Goal: Task Accomplishment & Management: Use online tool/utility

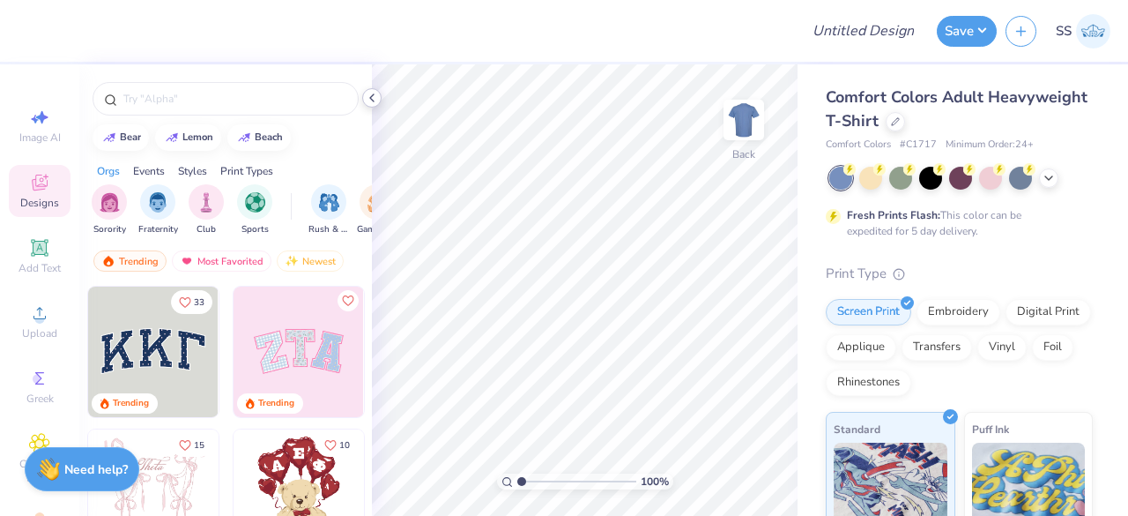
click at [371, 103] on icon at bounding box center [372, 98] width 14 height 14
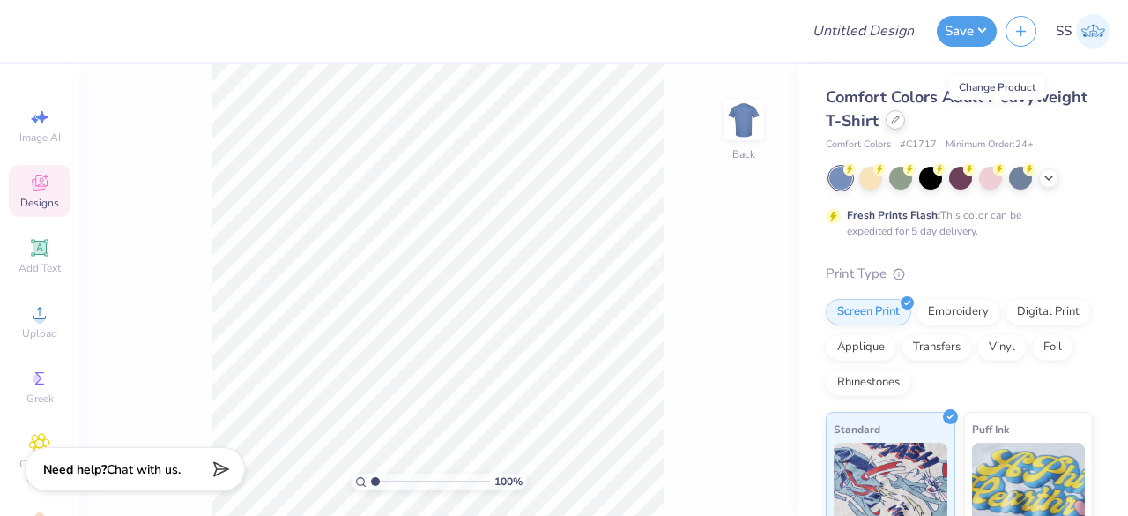
click at [905, 121] on div at bounding box center [895, 119] width 19 height 19
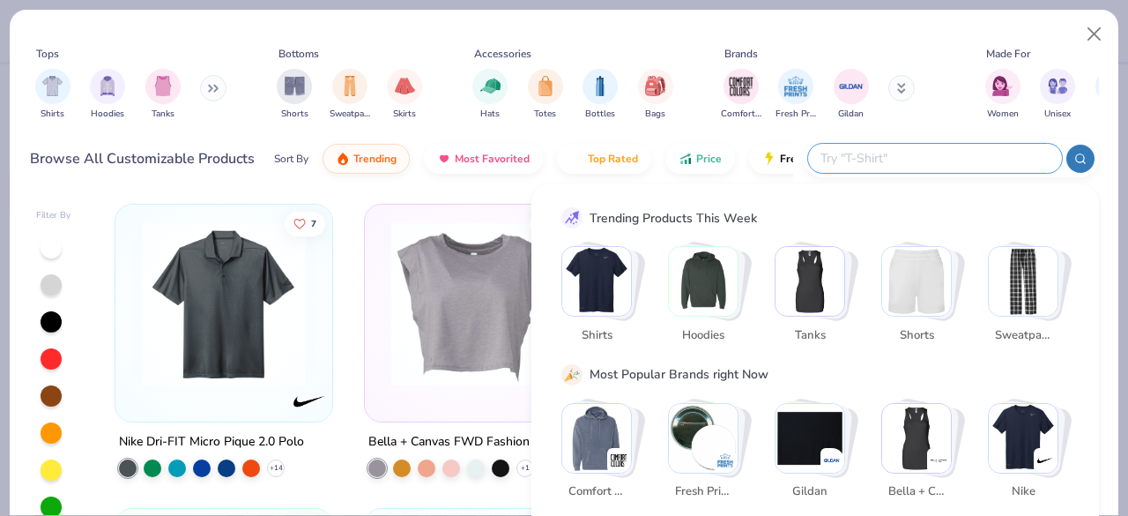
click at [932, 151] on input "text" at bounding box center [934, 158] width 231 height 20
paste input "CJ1611"
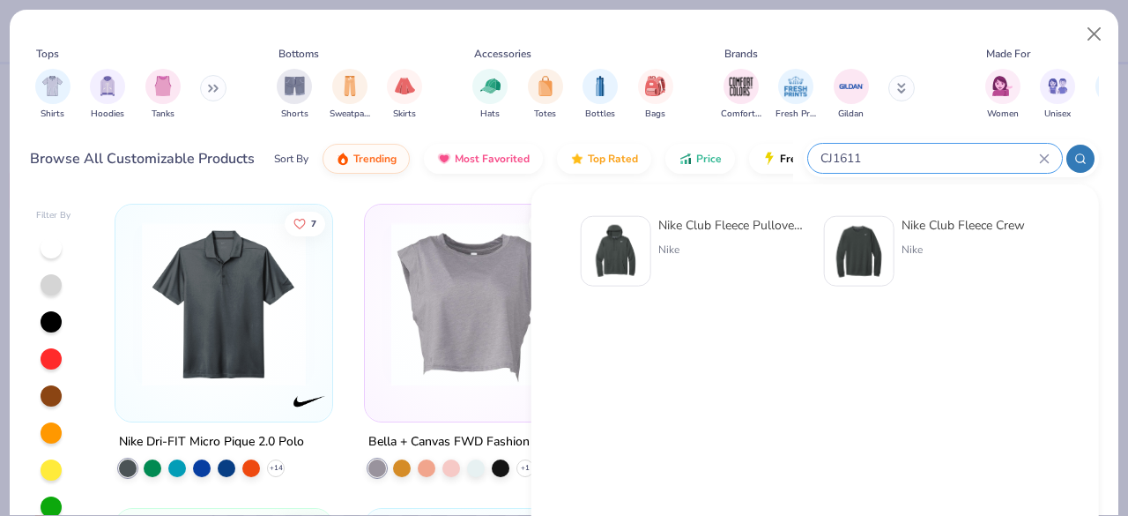
type input "CJ1611"
click at [673, 241] on div "Nike Club Fleece Pullover Hoodie Nike" at bounding box center [732, 251] width 148 height 71
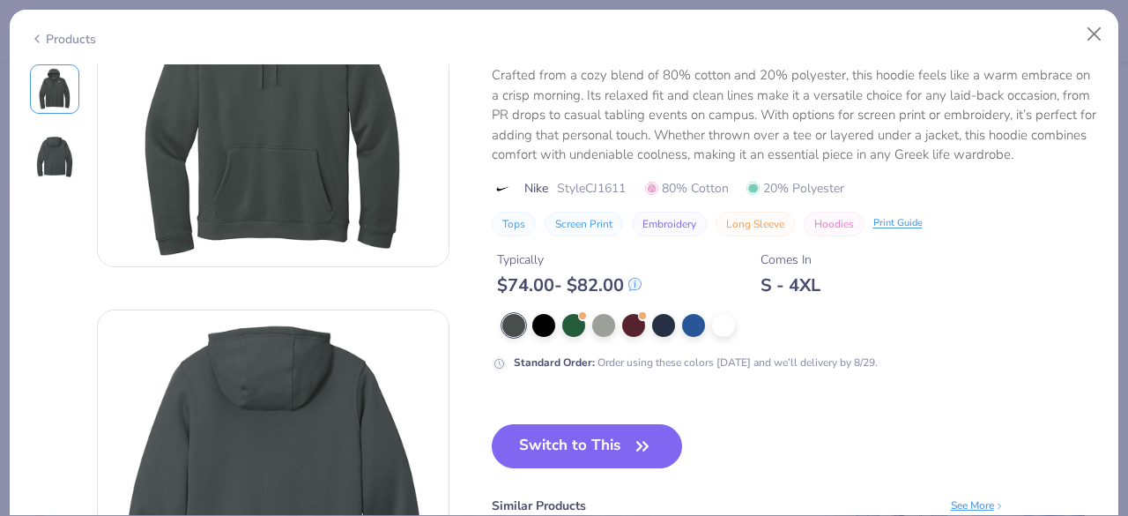
scroll to position [157, 0]
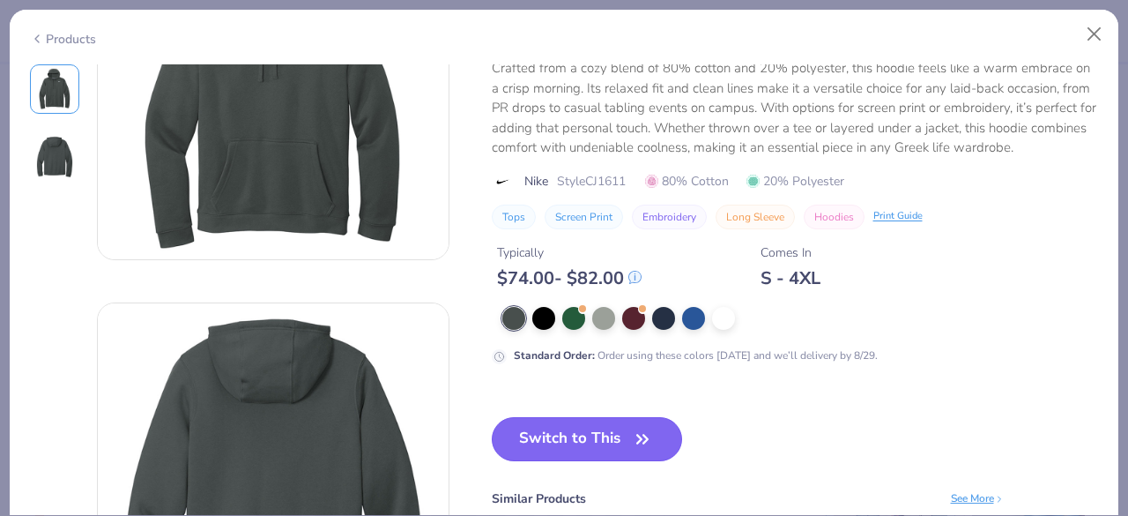
click at [610, 438] on button "Switch to This" at bounding box center [587, 439] width 191 height 44
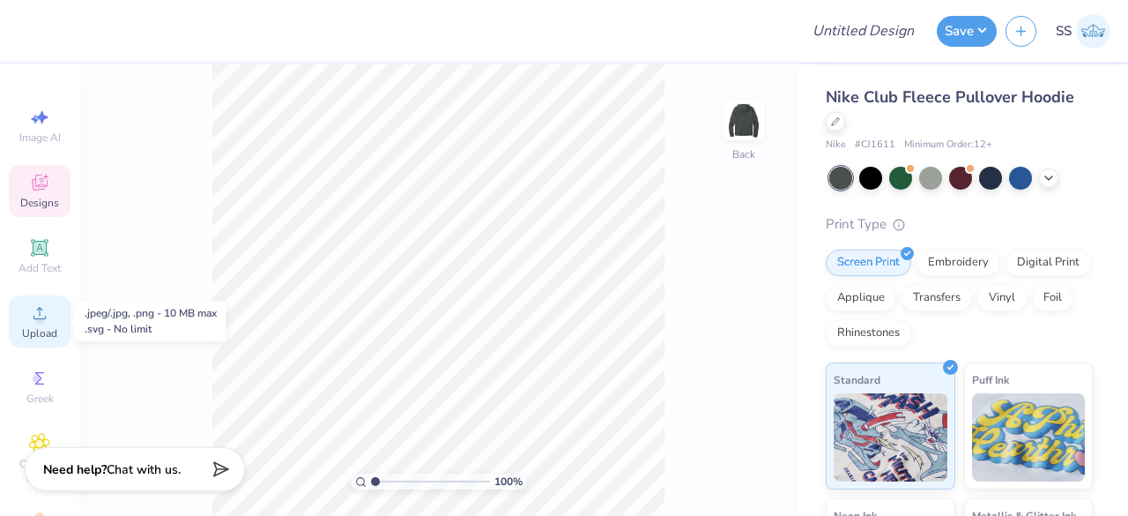
click at [29, 311] on icon at bounding box center [39, 312] width 21 height 21
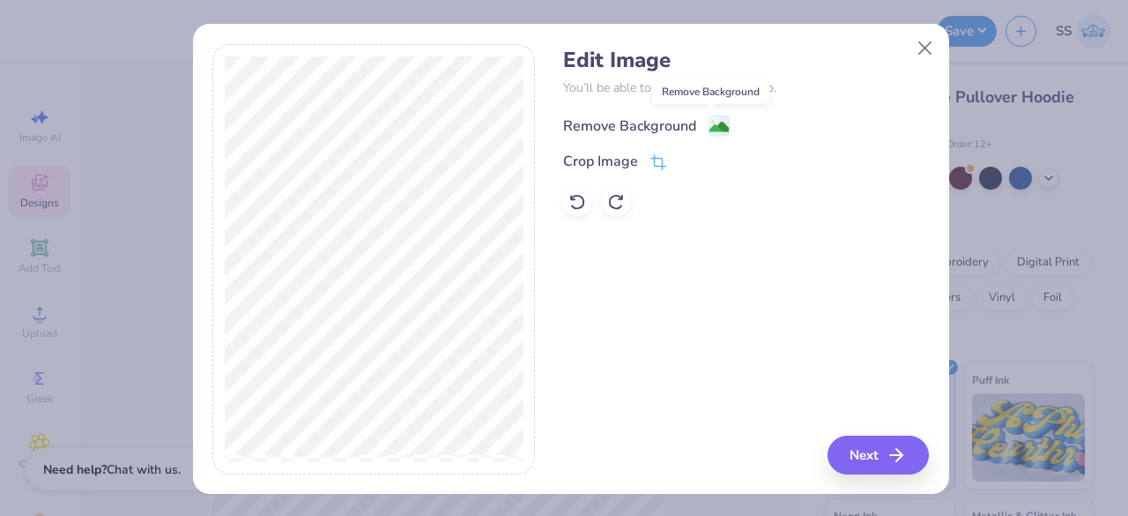
click at [709, 115] on span at bounding box center [719, 126] width 21 height 22
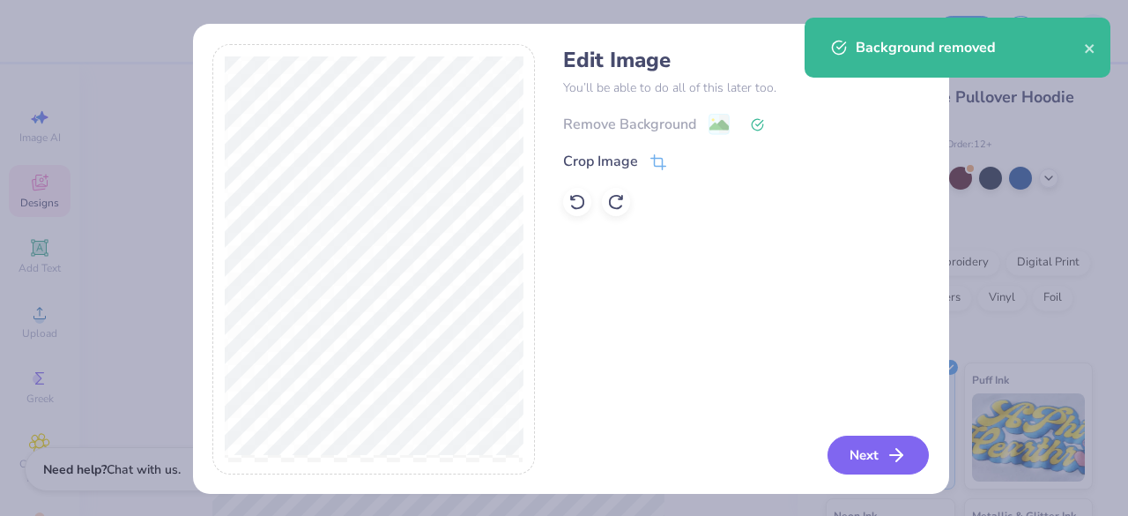
click at [850, 443] on button "Next" at bounding box center [878, 454] width 101 height 39
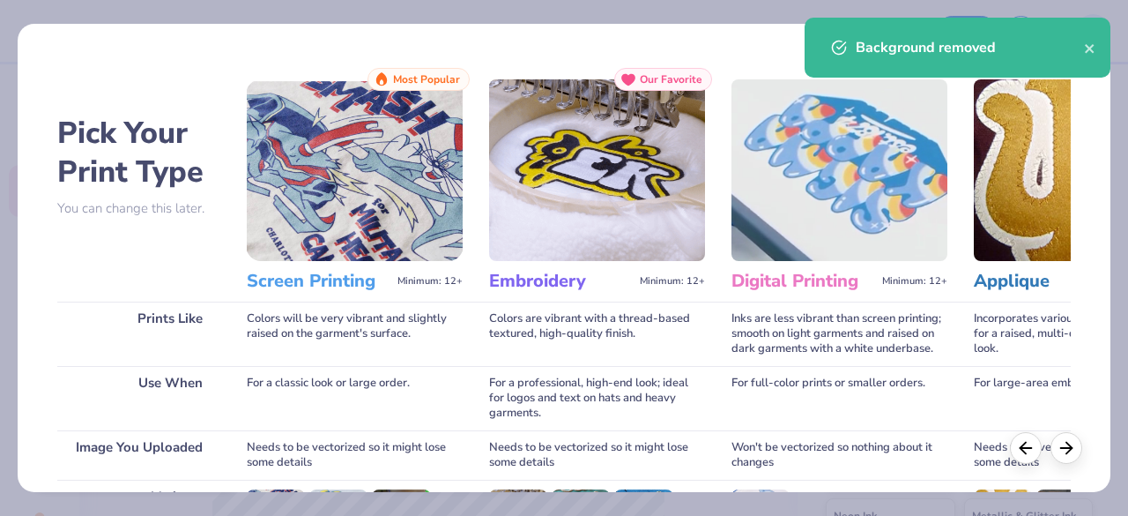
scroll to position [274, 0]
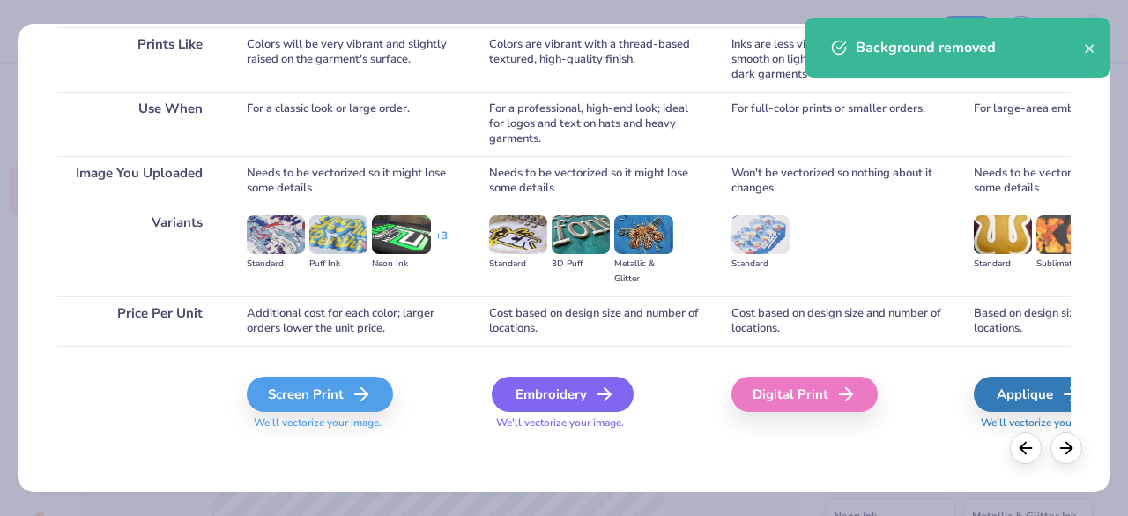
click at [575, 390] on div "Embroidery" at bounding box center [563, 393] width 142 height 35
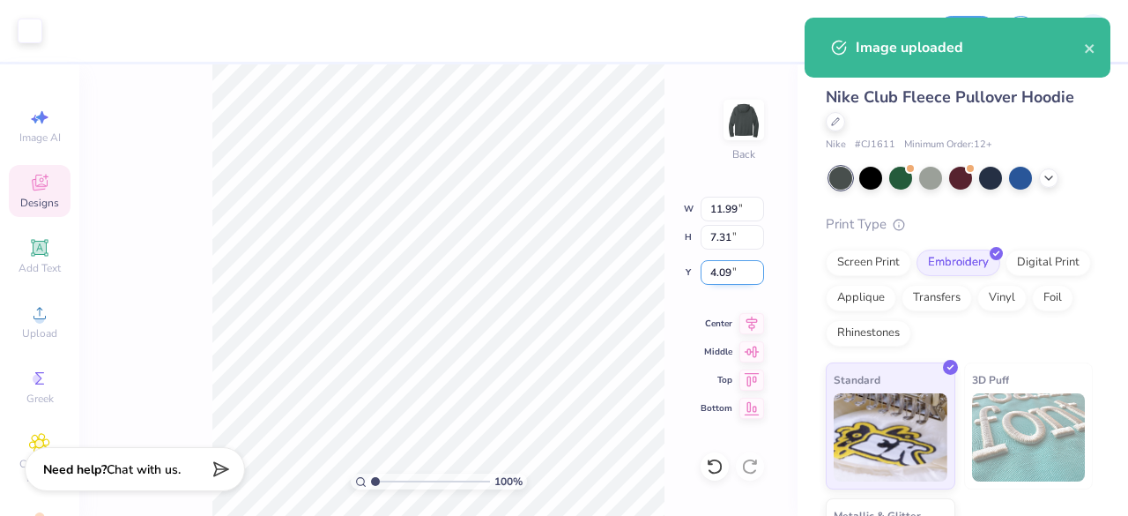
drag, startPoint x: 737, startPoint y: 271, endPoint x: 708, endPoint y: 271, distance: 29.1
click at [708, 271] on input "4.09" at bounding box center [732, 272] width 63 height 25
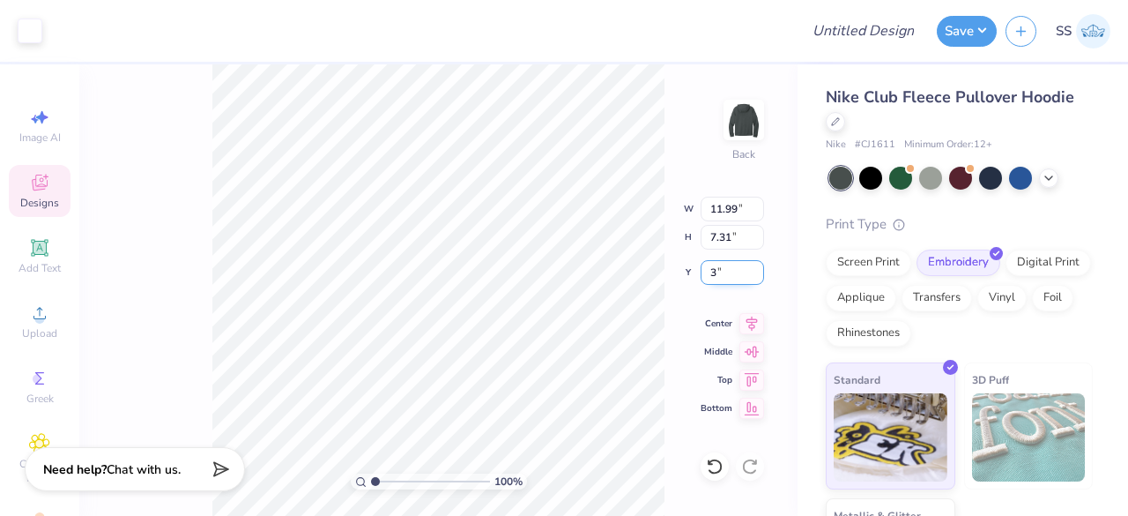
type input "3.00"
drag, startPoint x: 742, startPoint y: 212, endPoint x: 707, endPoint y: 210, distance: 35.4
click at [707, 210] on input "11.99" at bounding box center [732, 209] width 63 height 25
type input "4.00"
type input "2.44"
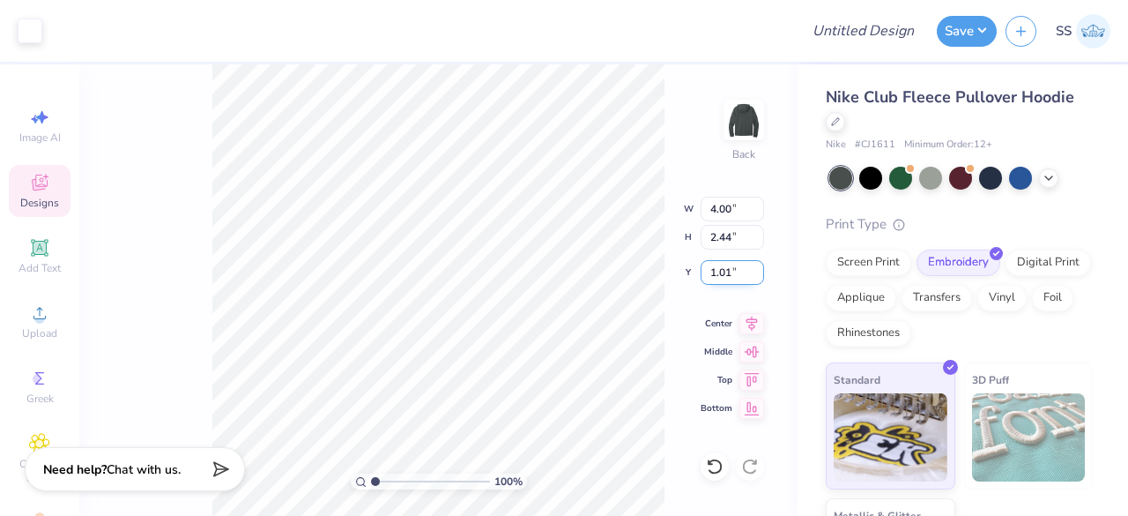
drag, startPoint x: 736, startPoint y: 269, endPoint x: 707, endPoint y: 273, distance: 29.4
click at [708, 276] on input "1.01" at bounding box center [732, 272] width 63 height 25
drag, startPoint x: 735, startPoint y: 271, endPoint x: 717, endPoint y: 271, distance: 17.6
click at [717, 271] on input "1.01" at bounding box center [732, 272] width 63 height 25
type input "1"
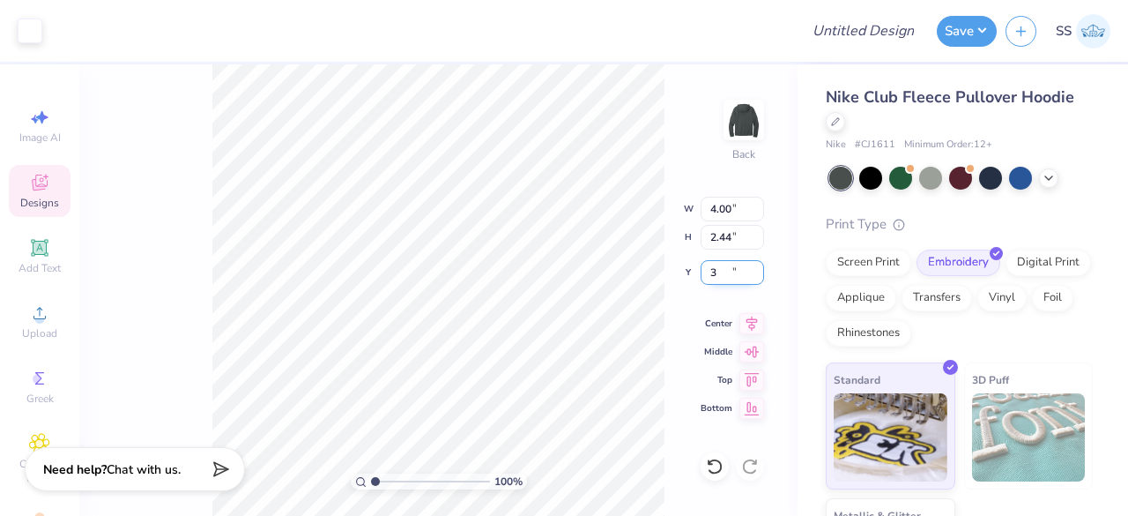
type input "3.00"
drag, startPoint x: 740, startPoint y: 269, endPoint x: 707, endPoint y: 274, distance: 33.9
drag, startPoint x: 707, startPoint y: 274, endPoint x: 717, endPoint y: 274, distance: 9.7
click at [717, 274] on input "2.53" at bounding box center [732, 272] width 63 height 25
click at [739, 270] on input "2.53" at bounding box center [732, 272] width 63 height 25
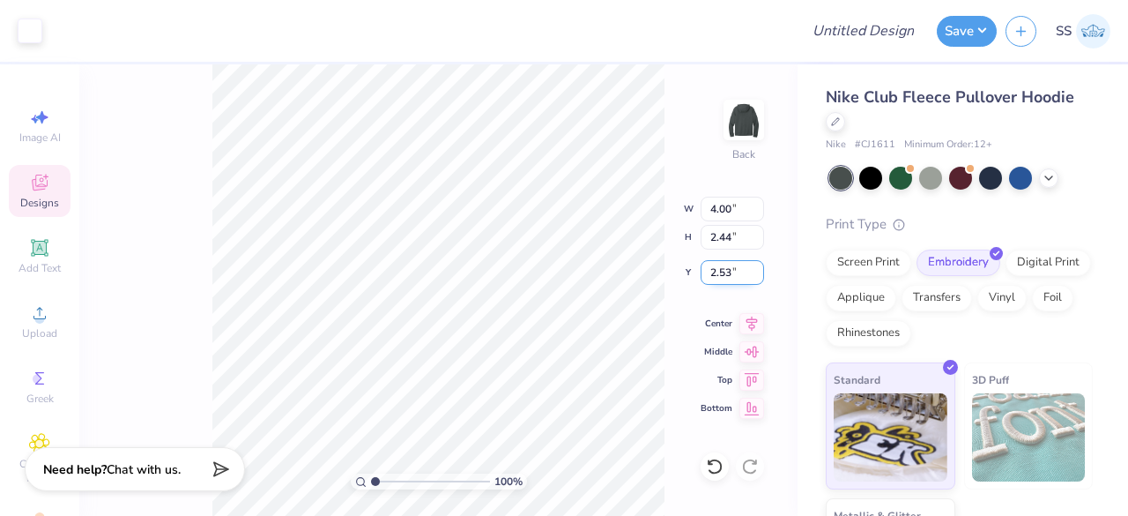
drag, startPoint x: 739, startPoint y: 270, endPoint x: 707, endPoint y: 271, distance: 31.7
click at [707, 271] on input "2.53" at bounding box center [732, 272] width 63 height 25
type input "3.00"
click at [861, 169] on div at bounding box center [870, 176] width 23 height 23
click at [673, 155] on div "100 % Back W 4.00 4.00 " H 2.44 2.44 " Y 3.00 3.00 " Center Middle Top Bottom" at bounding box center [438, 289] width 718 height 451
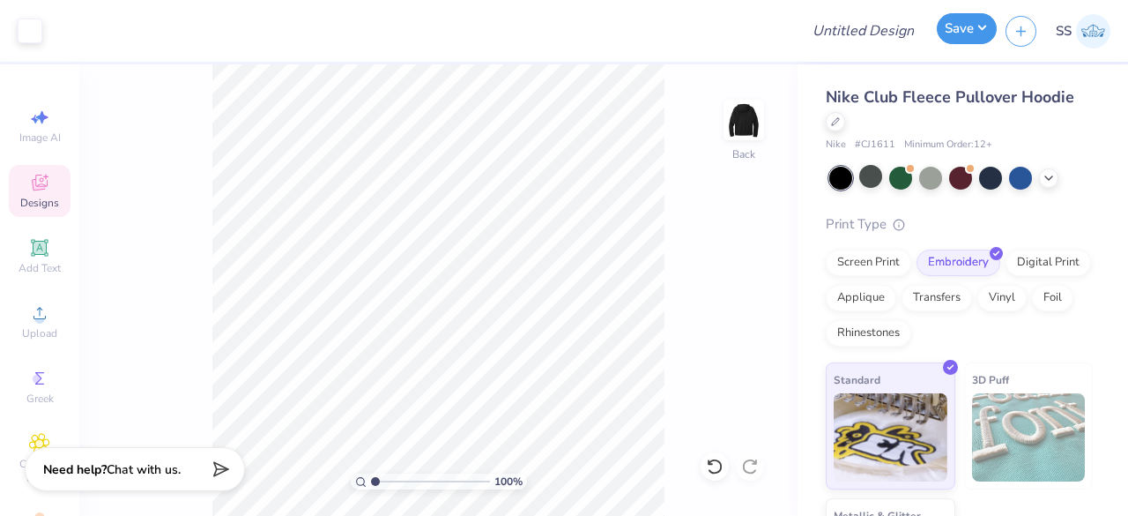
click at [950, 36] on button "Save" at bounding box center [967, 28] width 60 height 31
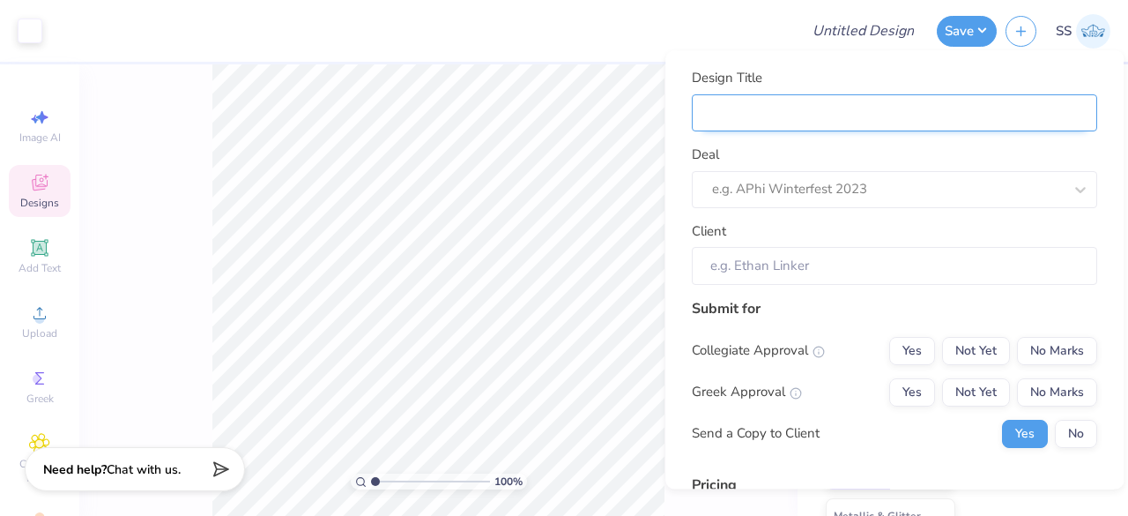
click at [878, 117] on input "Design Title" at bounding box center [894, 113] width 405 height 38
type input "T"
type input "Th"
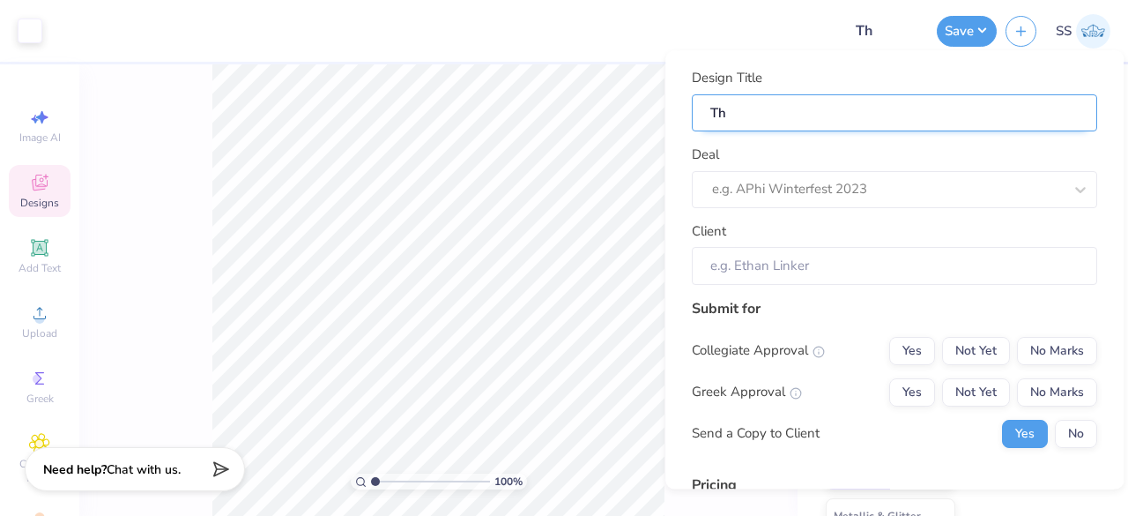
type input "Thr"
type input "Thri"
type input "Thriv"
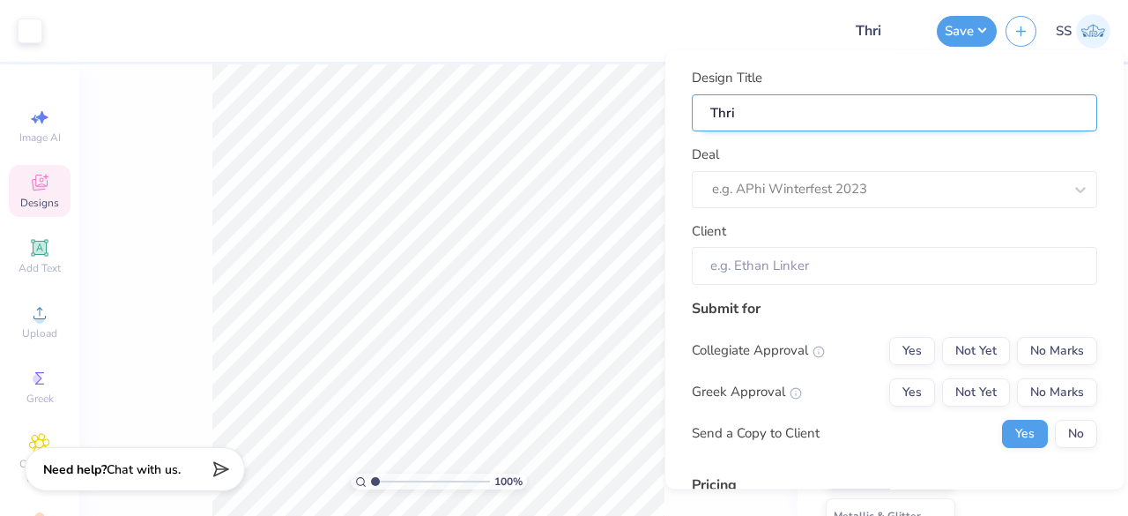
type input "Thriv"
type input "Thrive"
type input "Thriv"
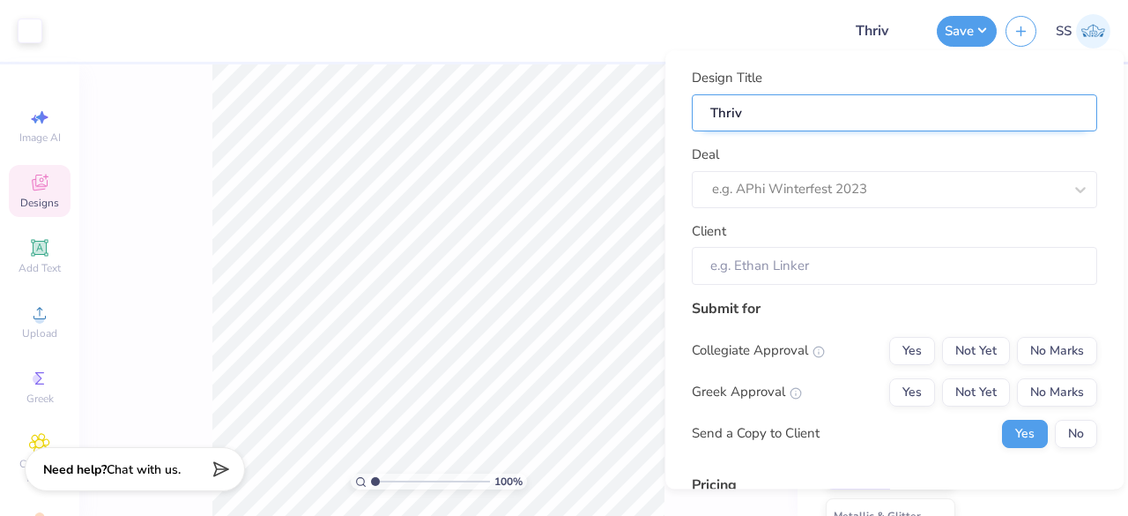
type input "Thri"
type input "Thr"
type input "Th"
type input "T"
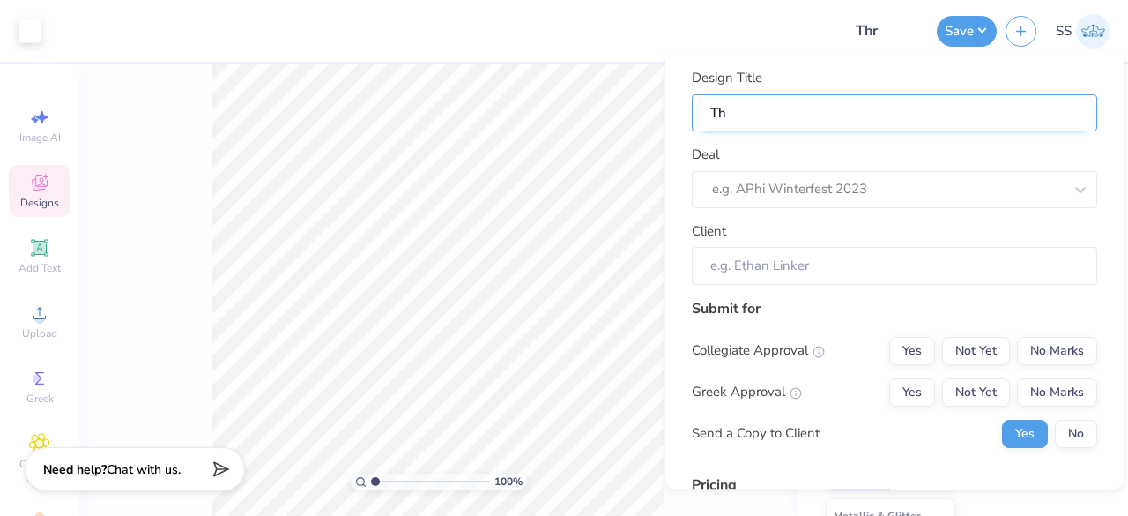
type input "T"
paste input "Thrive Protocol"
type input "Thrive Protocol"
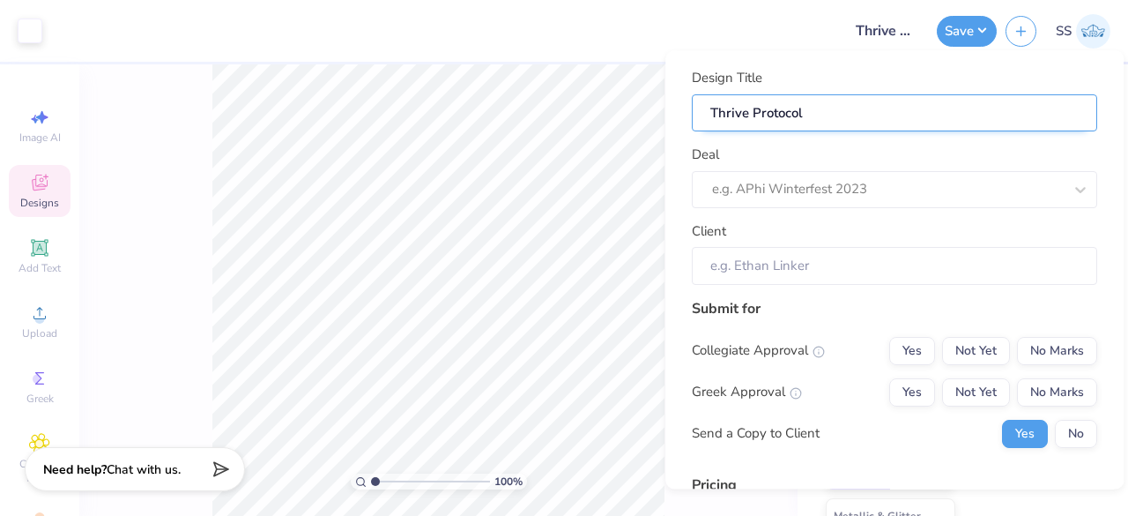
type input "Thrive Protocol"
type input "Thrive Protocol H"
type input "Thrive Protocol Ho"
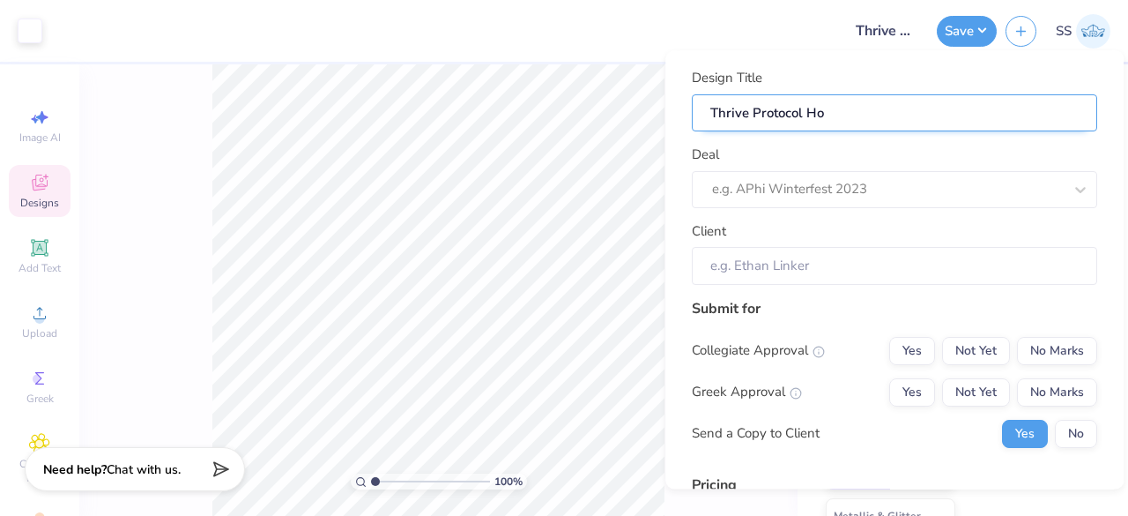
type input "Thrive Protocol Hoo"
type input "Thrive Protocol Hood"
type input "Thrive Protocol Hoodi"
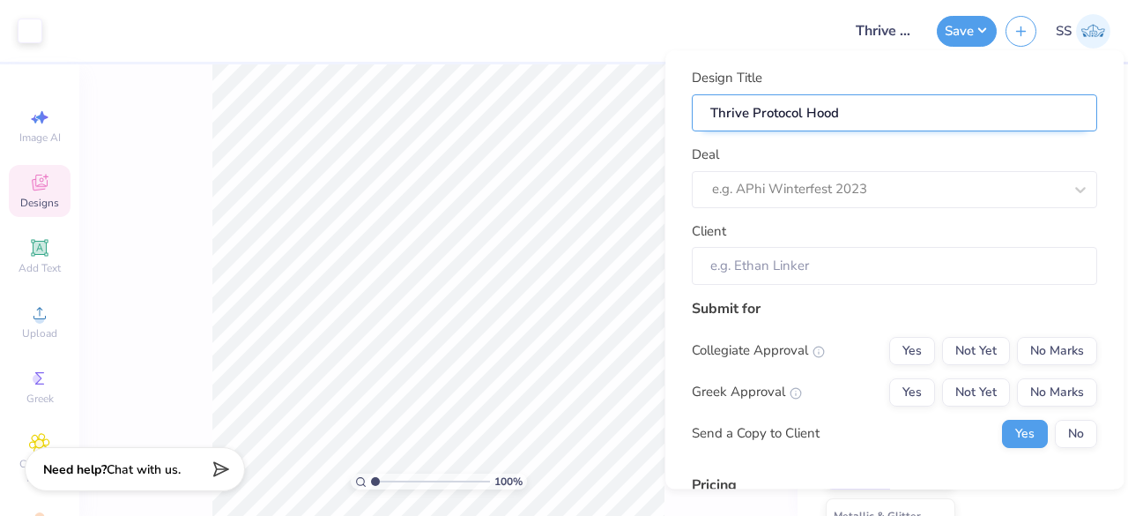
type input "Thrive Protocol Hoodi"
type input "Thrive Protocol Hoodie"
type input "Thrive Protocol Hoodies"
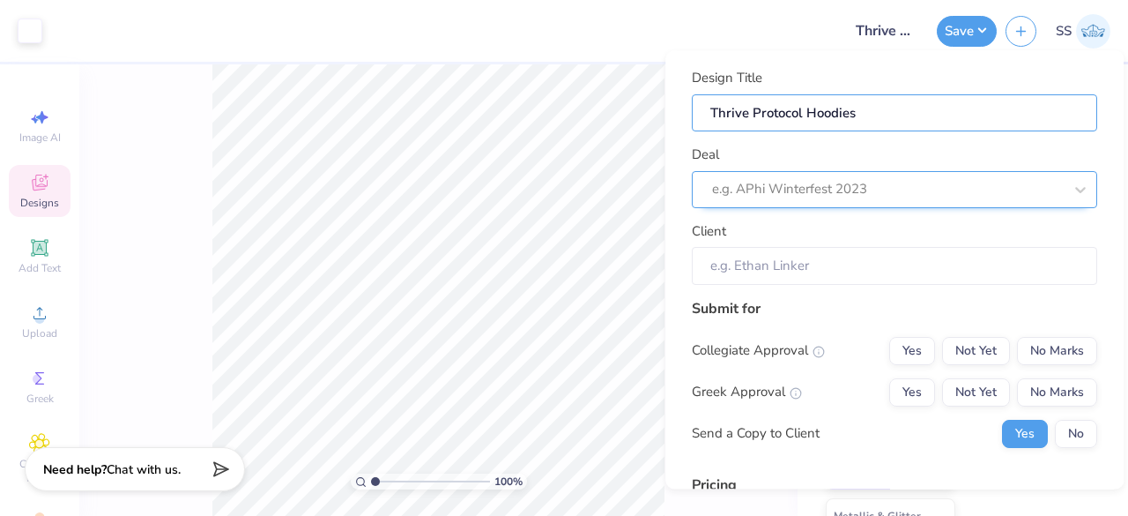
type input "Thrive Protocol Hoodies"
click at [853, 181] on div at bounding box center [870, 190] width 316 height 24
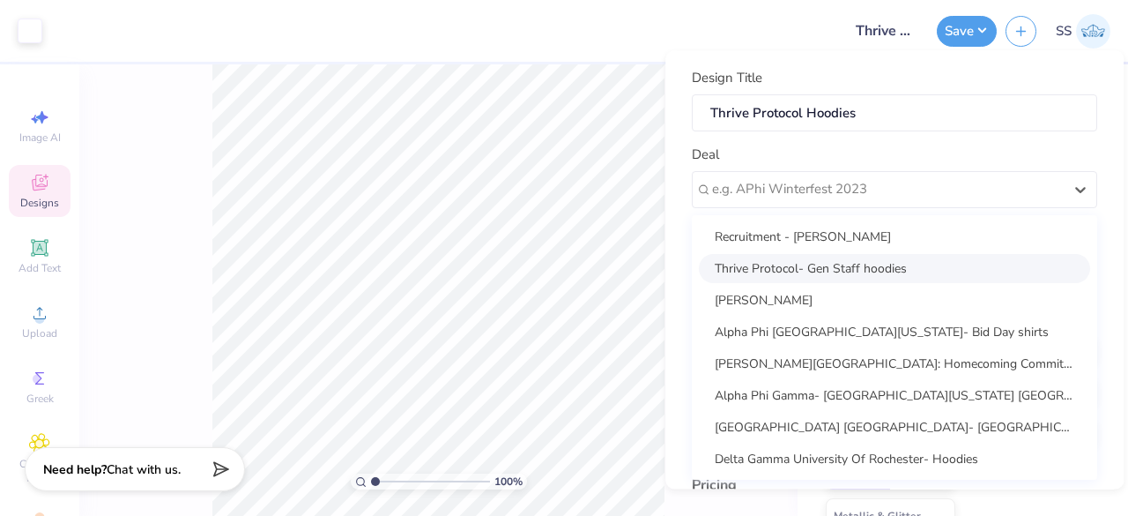
click at [832, 262] on div "Thrive Protocol- Gen Staff hoodies" at bounding box center [894, 268] width 391 height 29
type input "Martin Hui"
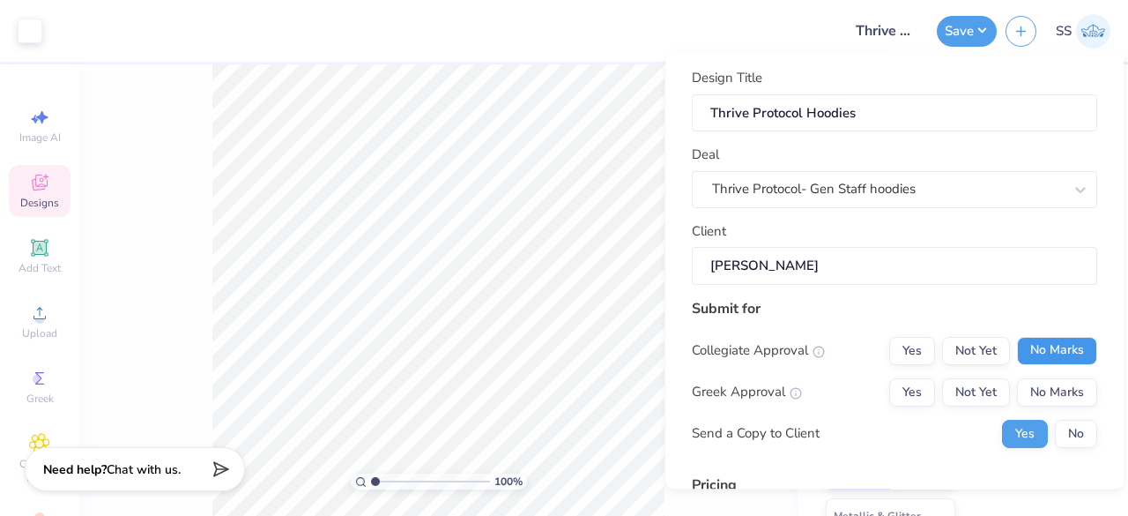
click at [1044, 348] on button "No Marks" at bounding box center [1057, 351] width 80 height 28
click at [1056, 385] on button "No Marks" at bounding box center [1057, 392] width 80 height 28
click at [1061, 429] on button "No" at bounding box center [1076, 434] width 42 height 28
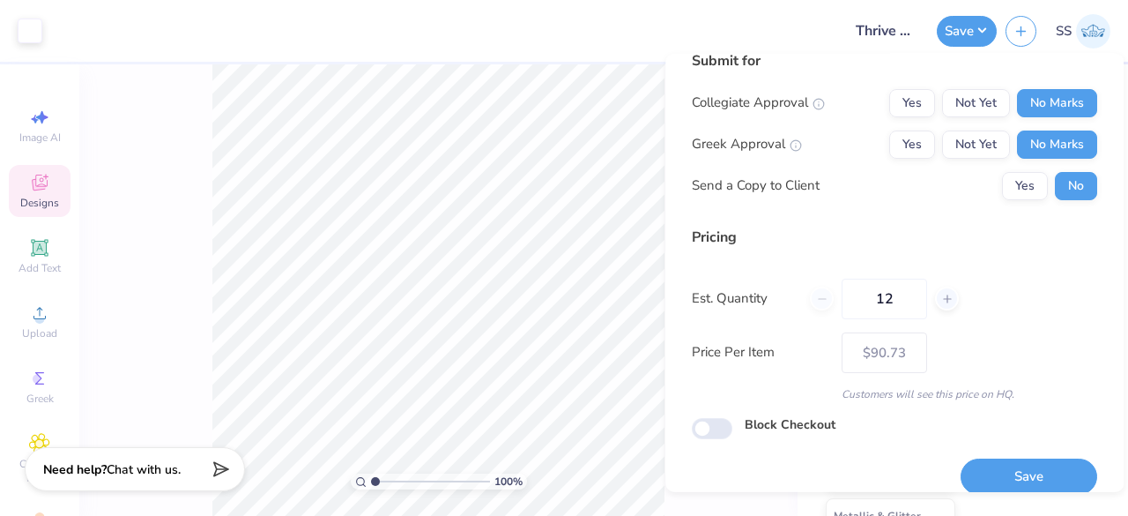
scroll to position [269, 0]
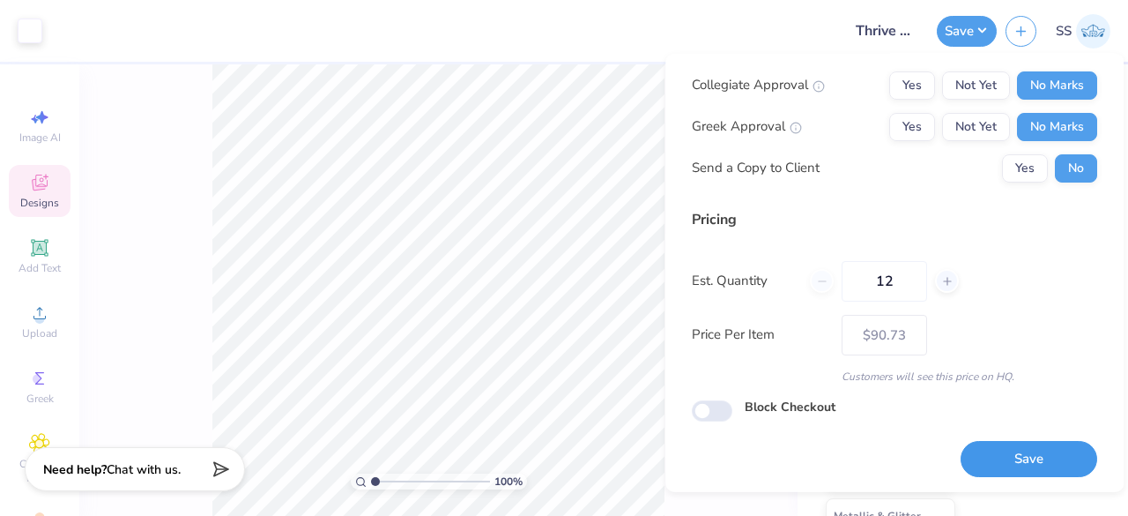
click at [1028, 443] on button "Save" at bounding box center [1029, 459] width 137 height 36
type input "$90.73"
click at [899, 279] on input "12" at bounding box center [884, 280] width 85 height 41
type input "1"
type input "020"
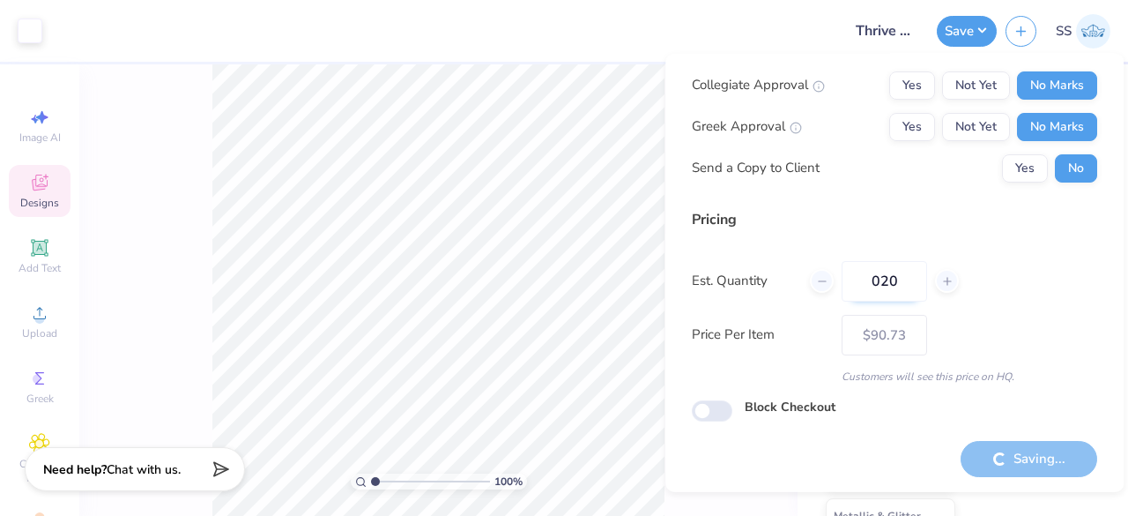
type input "– –"
type input "02"
type input "$86.97"
type input "0"
type input "020"
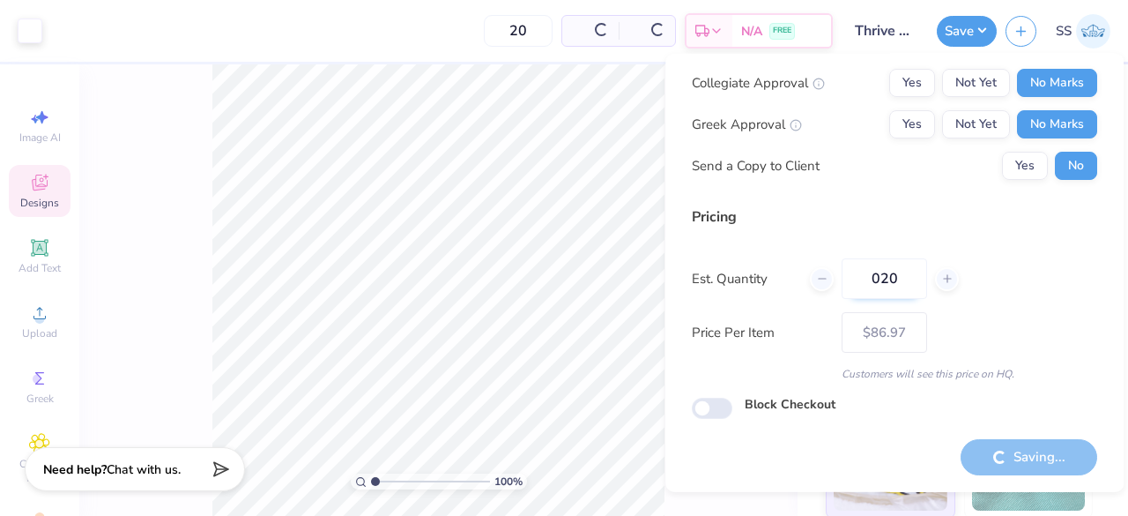
type input "– –"
type input "12"
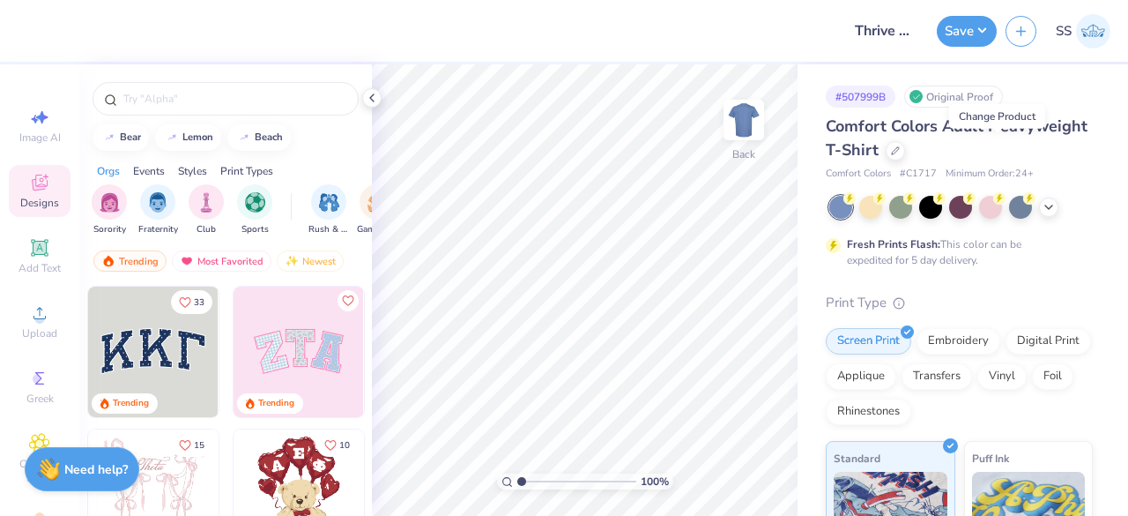
click at [905, 154] on div at bounding box center [895, 150] width 19 height 19
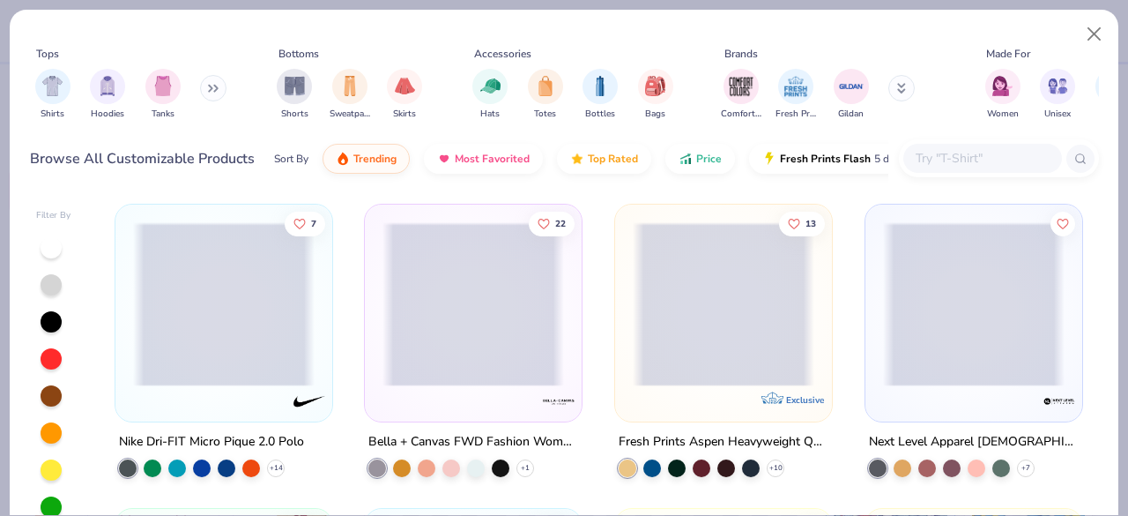
click at [958, 164] on input "text" at bounding box center [982, 158] width 136 height 20
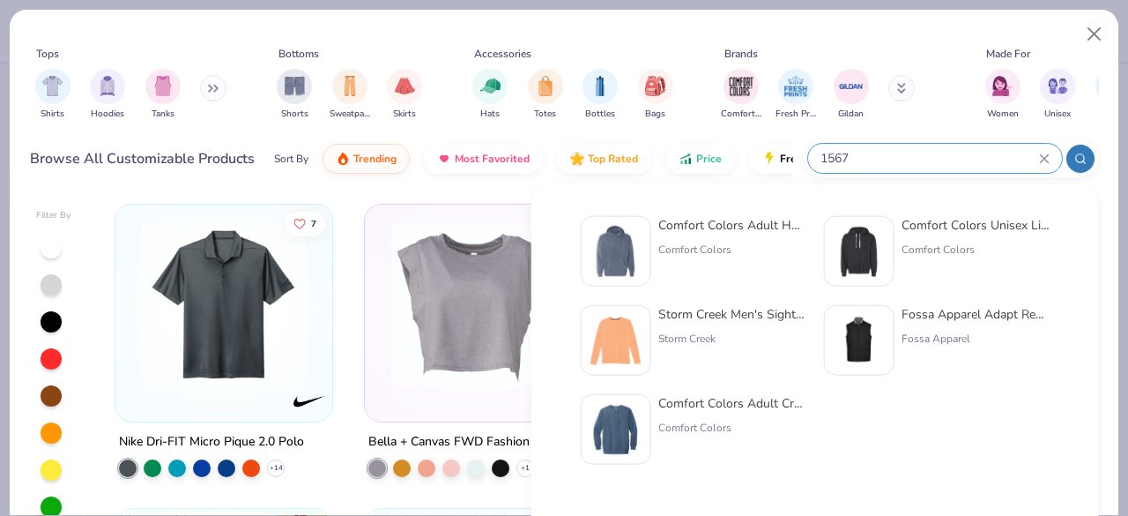
type input "1567"
click at [647, 234] on div at bounding box center [616, 251] width 71 height 71
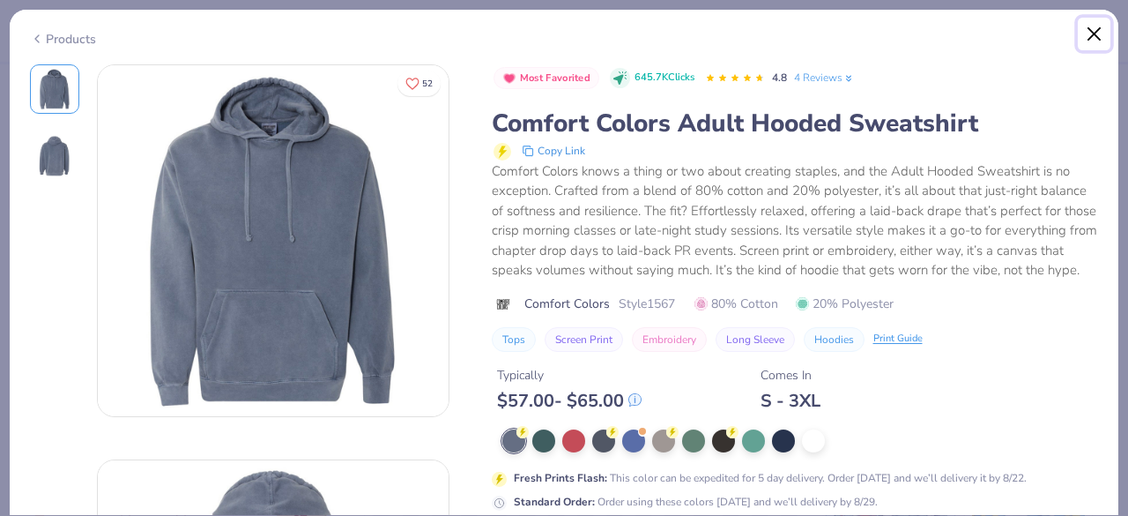
click at [1088, 26] on button "Close" at bounding box center [1094, 34] width 33 height 33
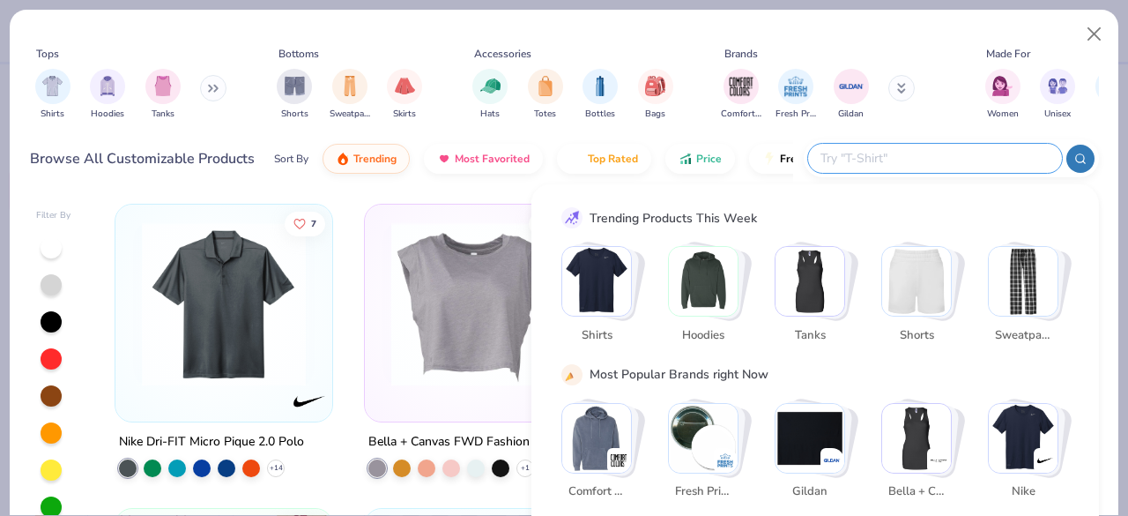
click at [952, 154] on input "text" at bounding box center [934, 158] width 231 height 20
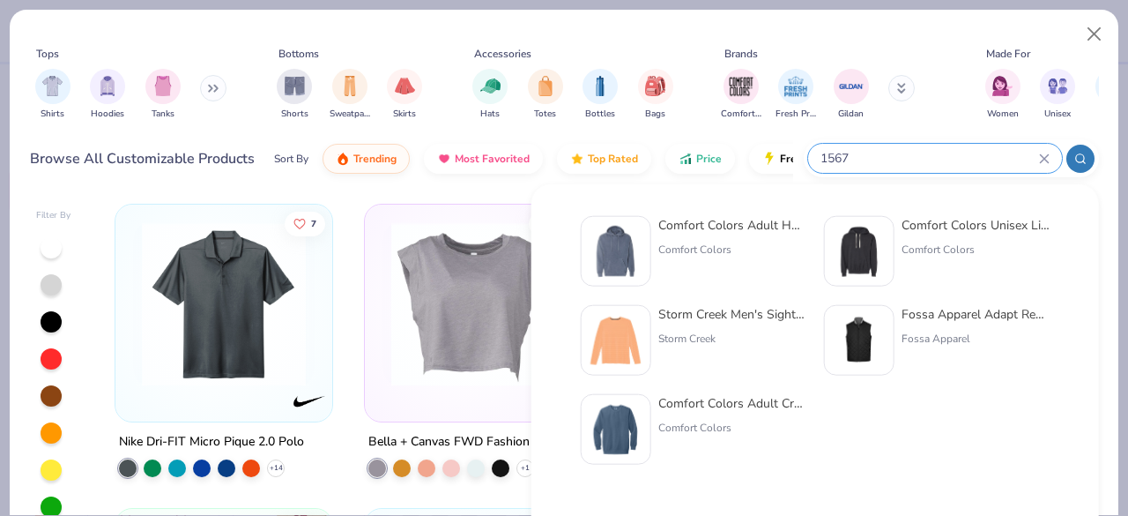
type input "1567"
click at [760, 219] on div "Comfort Colors Adult Hooded Sweatshirt" at bounding box center [732, 225] width 148 height 19
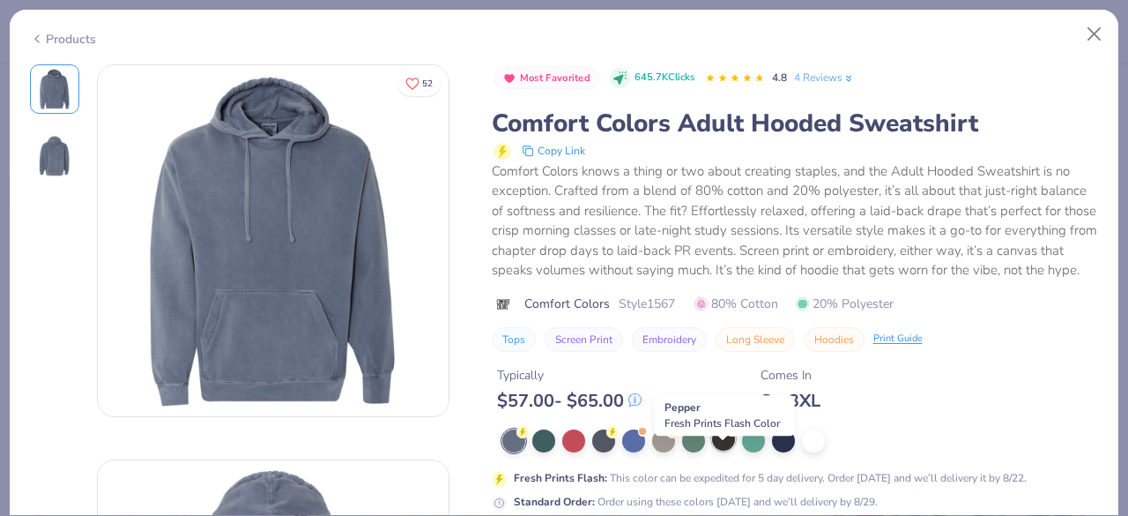
click at [726, 450] on div at bounding box center [723, 438] width 23 height 23
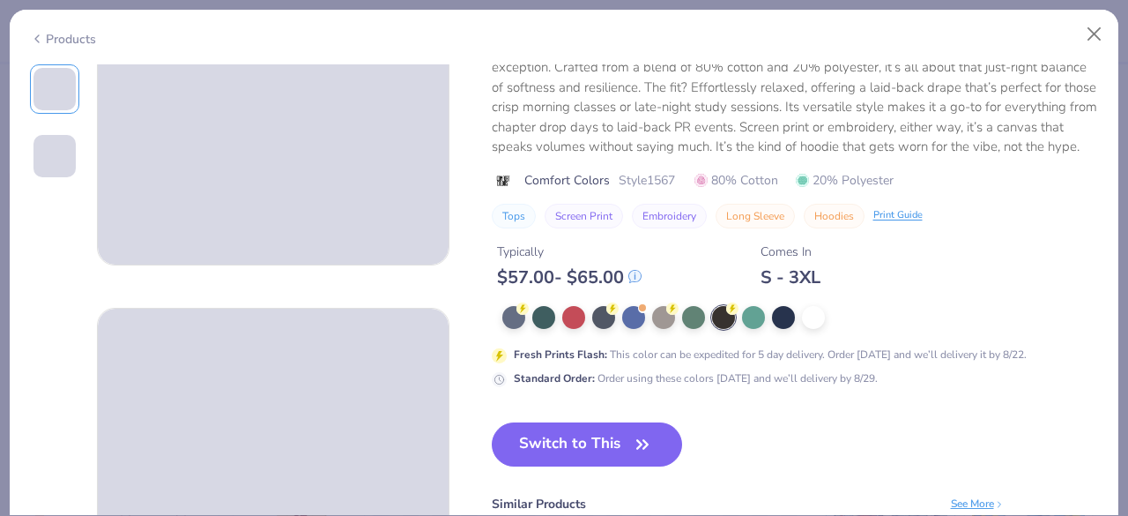
scroll to position [153, 0]
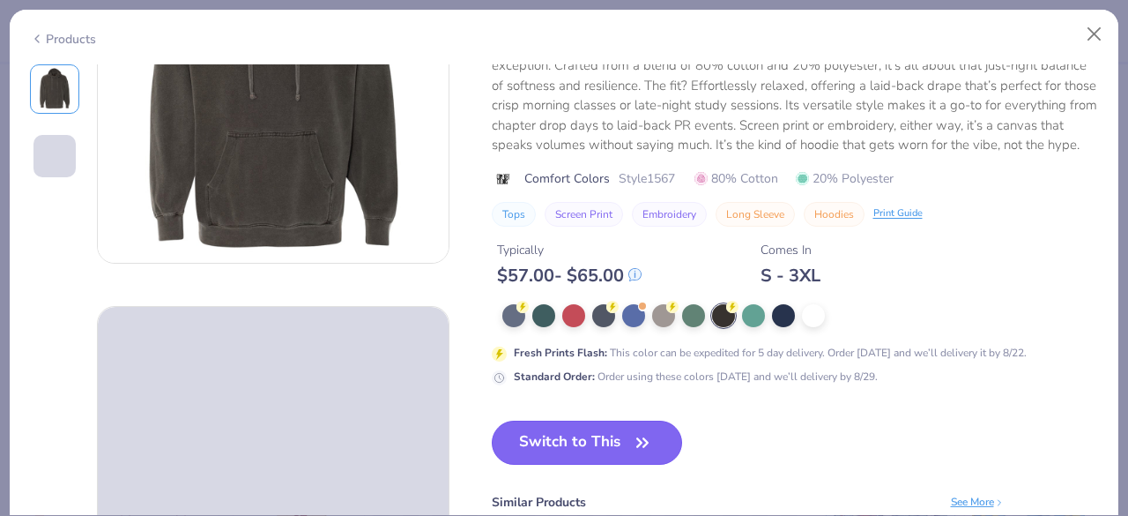
click at [671, 428] on button "Switch to This" at bounding box center [587, 442] width 191 height 44
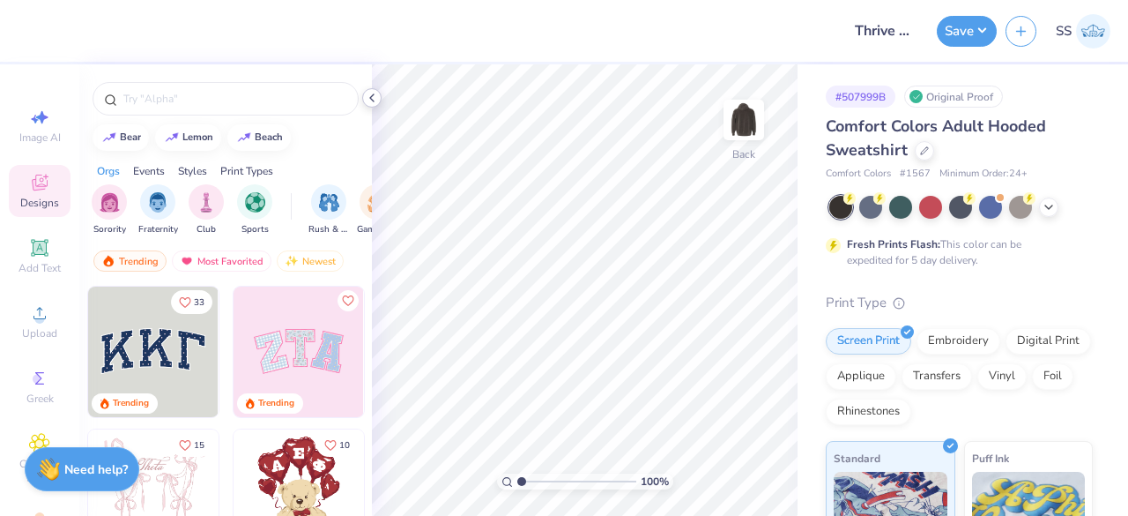
click at [374, 100] on icon at bounding box center [372, 98] width 14 height 14
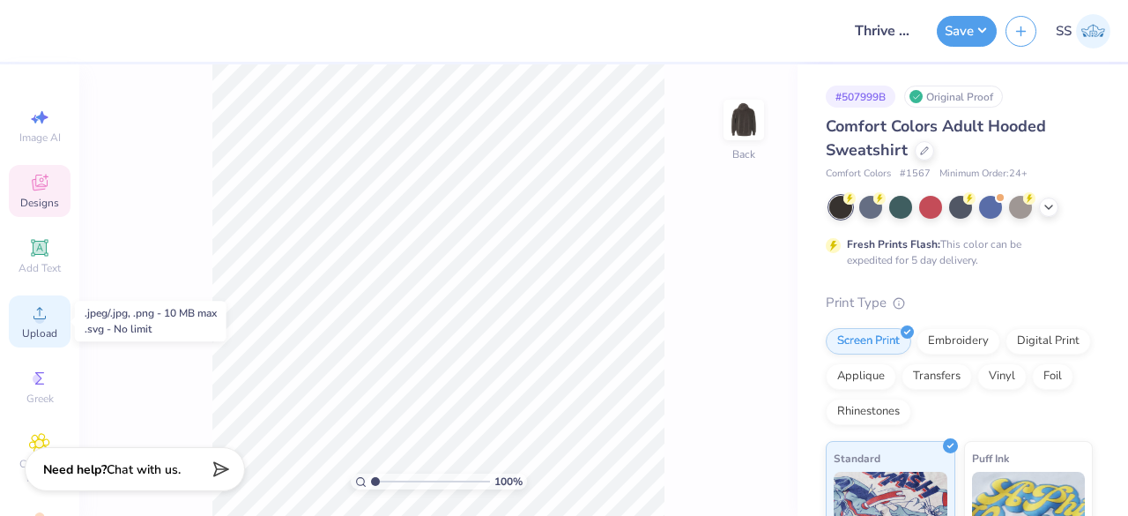
click at [22, 334] on span "Upload" at bounding box center [39, 333] width 35 height 14
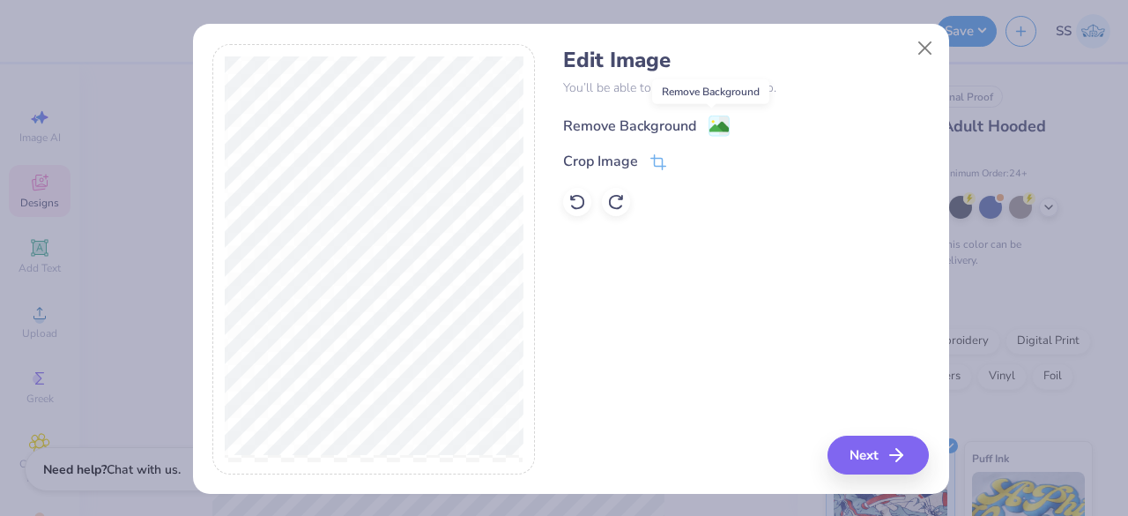
click at [709, 132] on image at bounding box center [718, 126] width 19 height 19
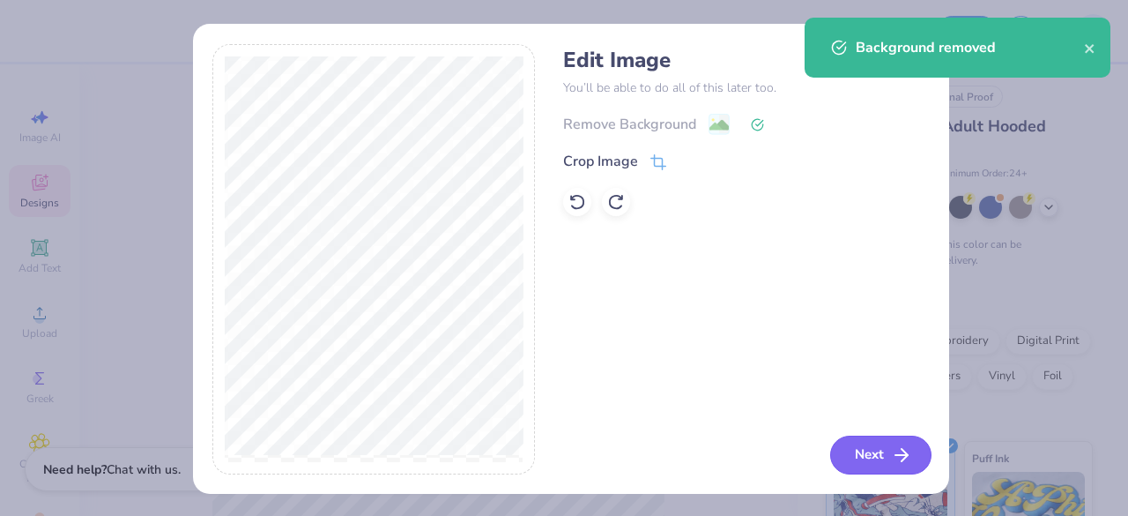
click at [867, 447] on button "Next" at bounding box center [880, 454] width 101 height 39
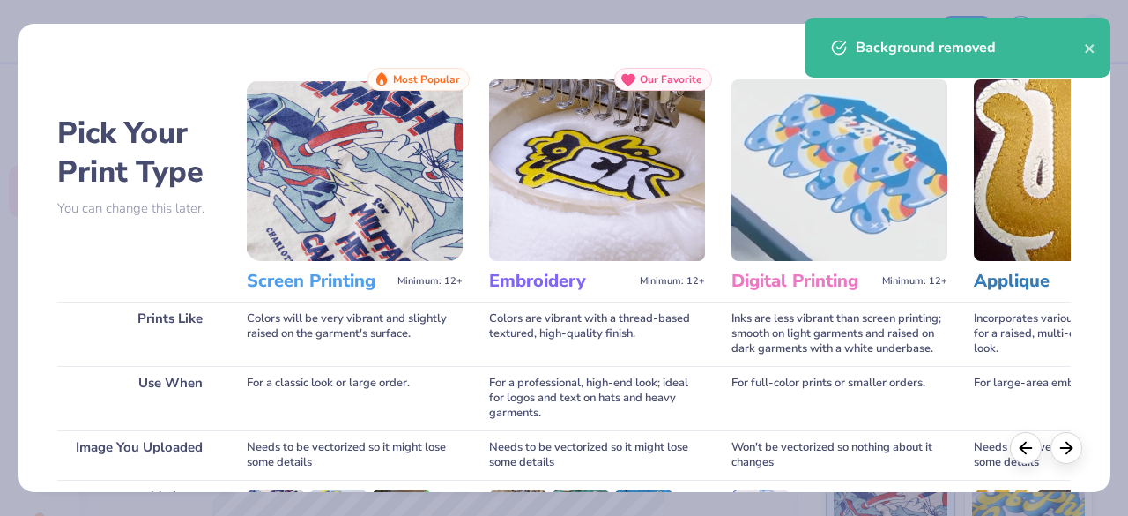
scroll to position [274, 0]
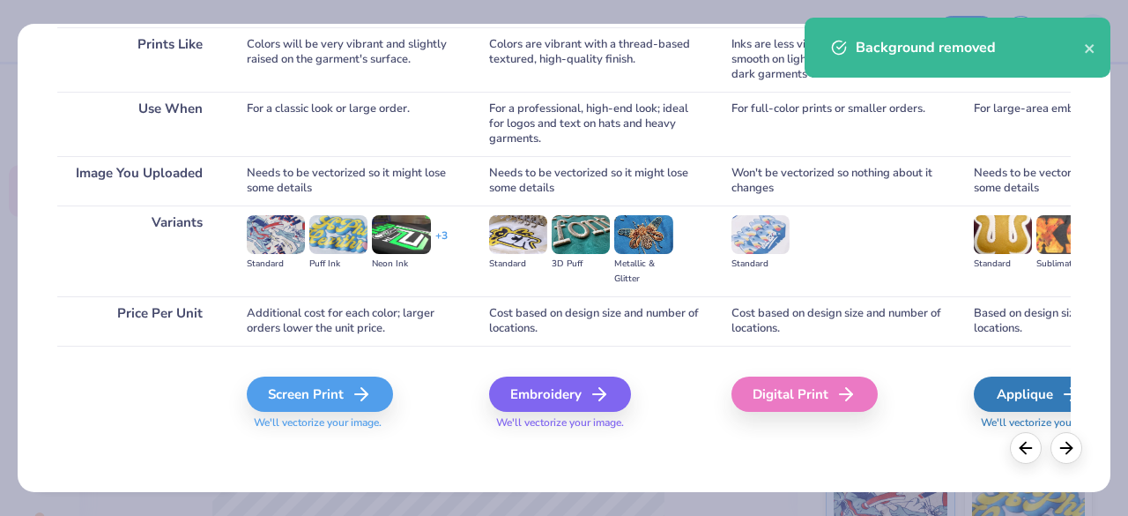
click at [594, 371] on div "Embroidery We'll vectorize your image." at bounding box center [597, 392] width 216 height 94
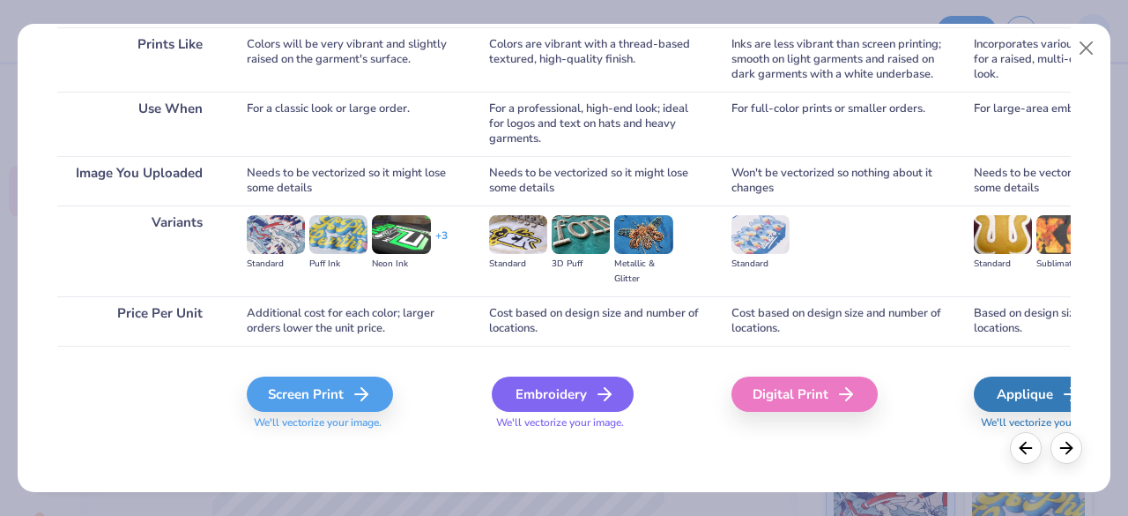
click at [596, 380] on div "Embroidery" at bounding box center [563, 393] width 142 height 35
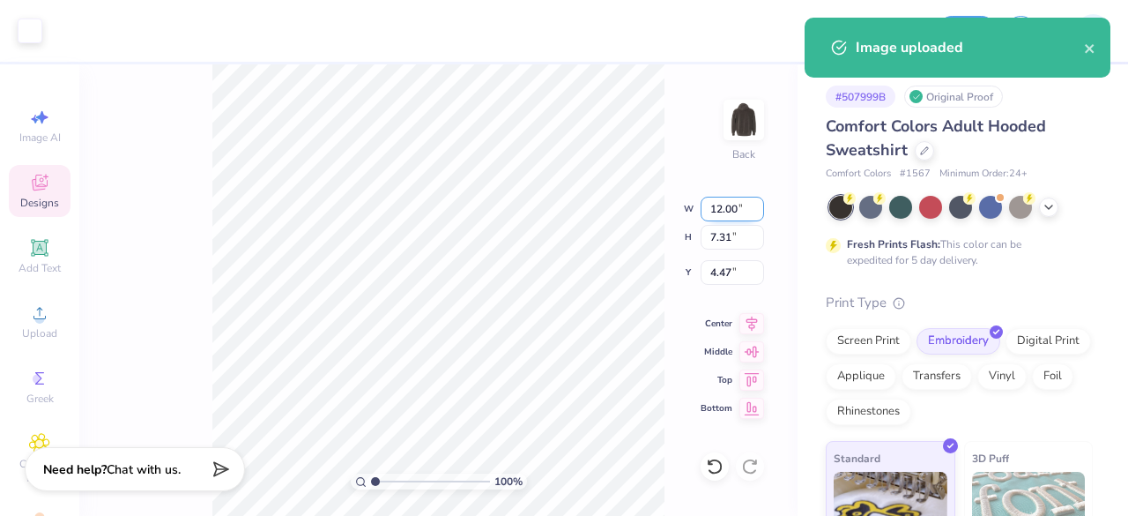
drag, startPoint x: 742, startPoint y: 200, endPoint x: 705, endPoint y: 209, distance: 38.1
click at [705, 209] on input "12.00" at bounding box center [732, 209] width 63 height 25
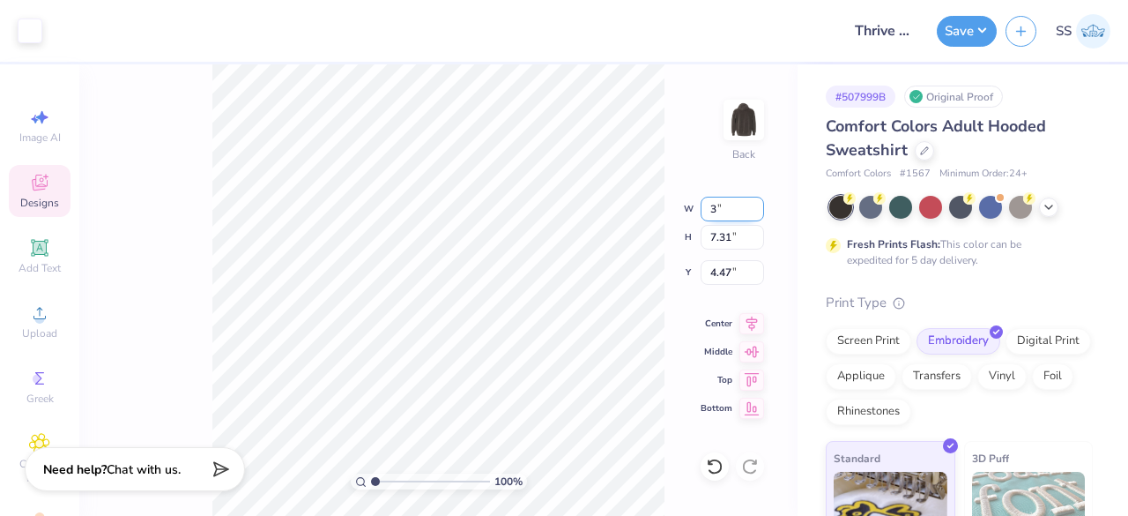
type input "3.00"
type input "1.83"
drag, startPoint x: 740, startPoint y: 268, endPoint x: 709, endPoint y: 270, distance: 31.8
click at [709, 270] on input "7.21" at bounding box center [732, 272] width 63 height 25
type input "3.00"
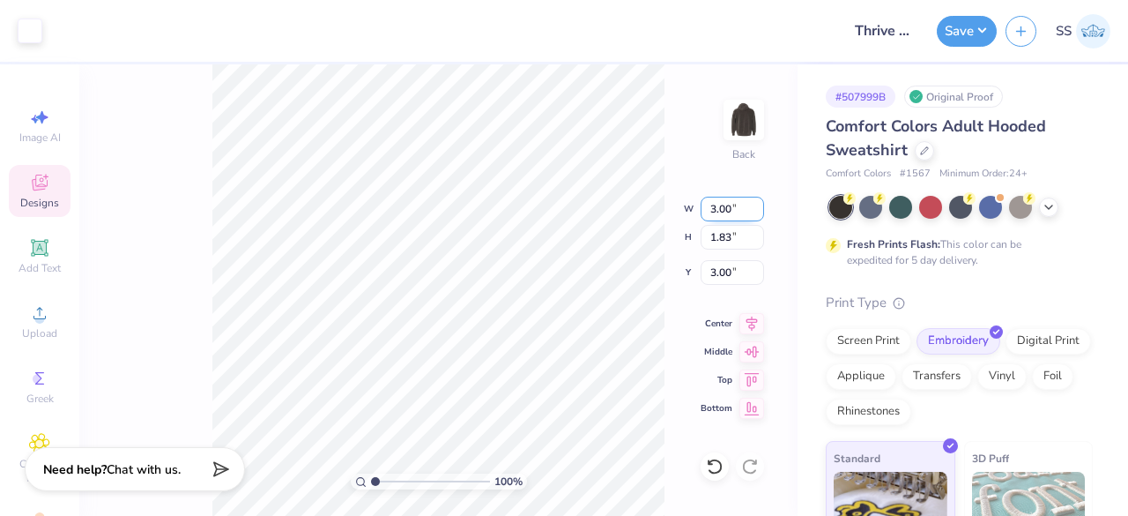
drag, startPoint x: 738, startPoint y: 212, endPoint x: 703, endPoint y: 209, distance: 34.6
click at [703, 209] on input "3.00" at bounding box center [732, 209] width 63 height 25
type input "4.00"
type input "2.44"
drag, startPoint x: 744, startPoint y: 271, endPoint x: 704, endPoint y: 273, distance: 39.7
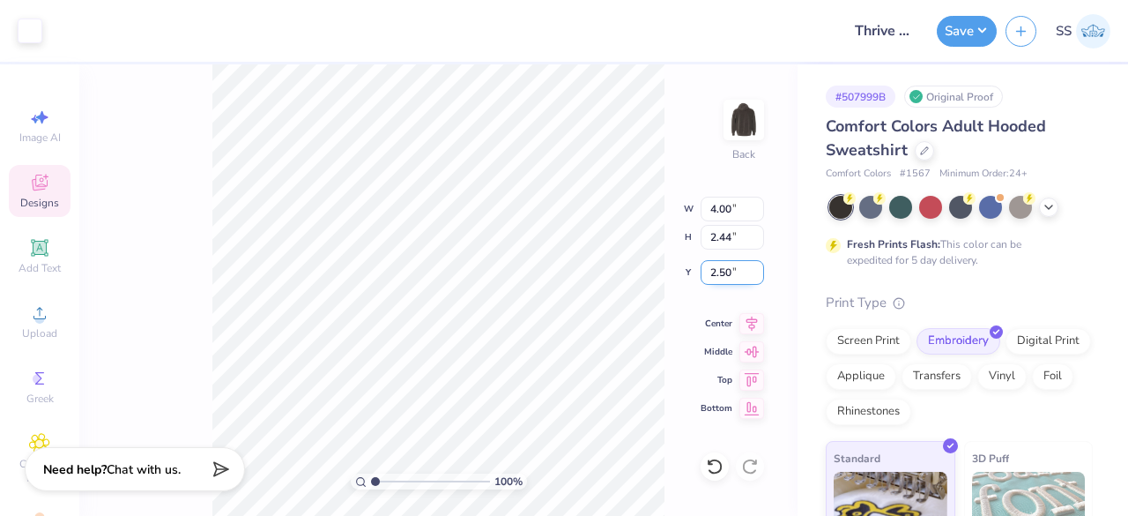
click at [713, 273] on input "2.50" at bounding box center [732, 272] width 63 height 25
click at [737, 271] on input "2.50" at bounding box center [732, 272] width 63 height 25
drag, startPoint x: 737, startPoint y: 271, endPoint x: 711, endPoint y: 273, distance: 25.7
drag, startPoint x: 711, startPoint y: 273, endPoint x: 732, endPoint y: 275, distance: 20.3
click at [732, 275] on input "2.50" at bounding box center [732, 272] width 63 height 25
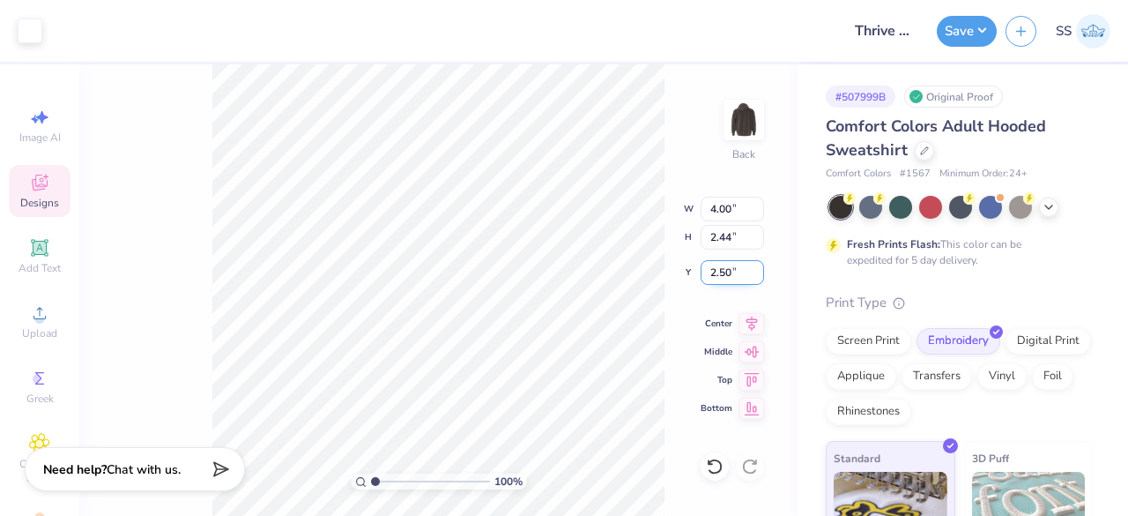
drag, startPoint x: 732, startPoint y: 268, endPoint x: 710, endPoint y: 268, distance: 21.2
click at [710, 268] on input "2.50" at bounding box center [732, 272] width 63 height 25
type input "3.00"
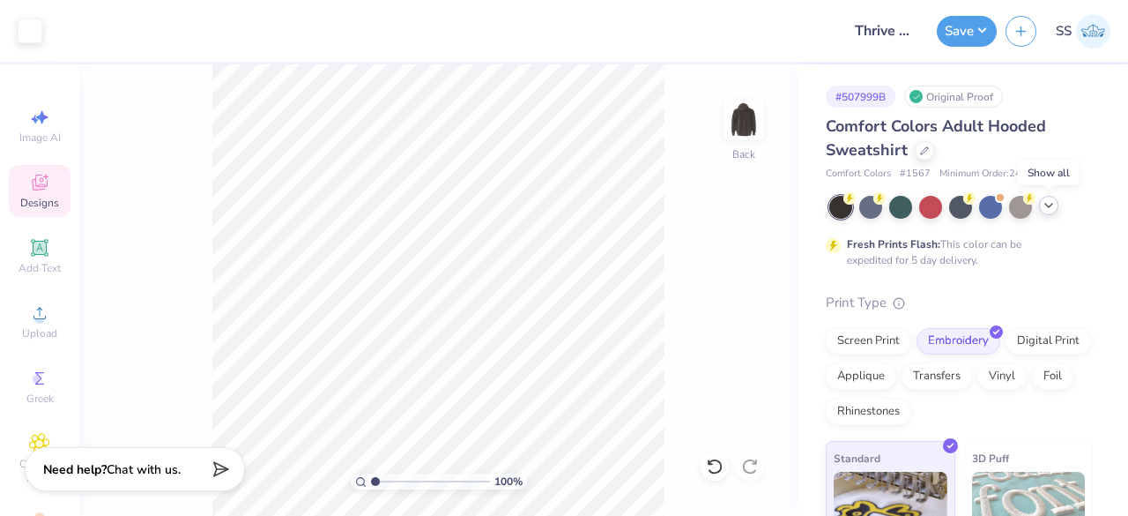
click at [1047, 204] on icon at bounding box center [1049, 205] width 14 height 14
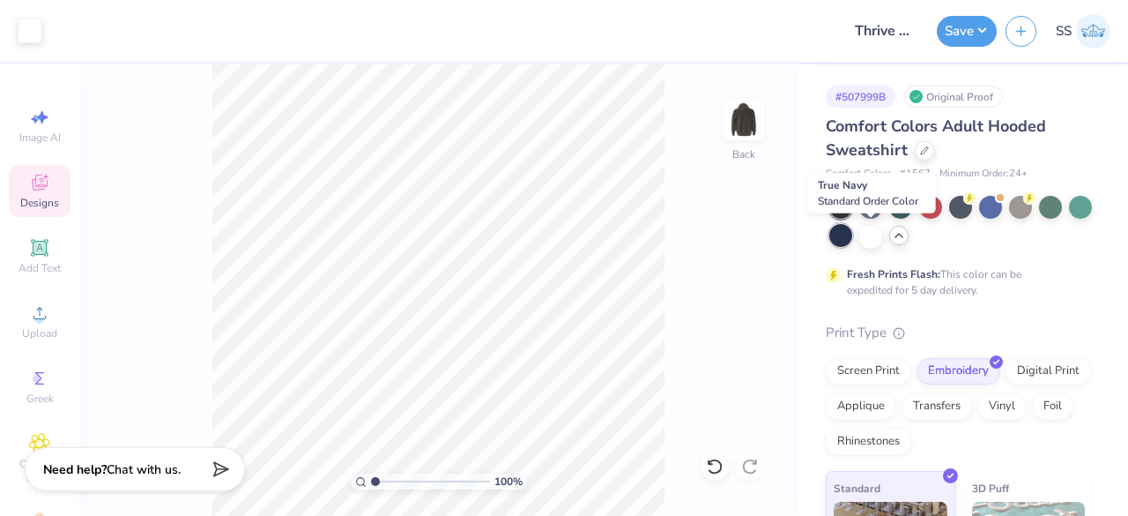
click at [852, 230] on div at bounding box center [840, 235] width 23 height 23
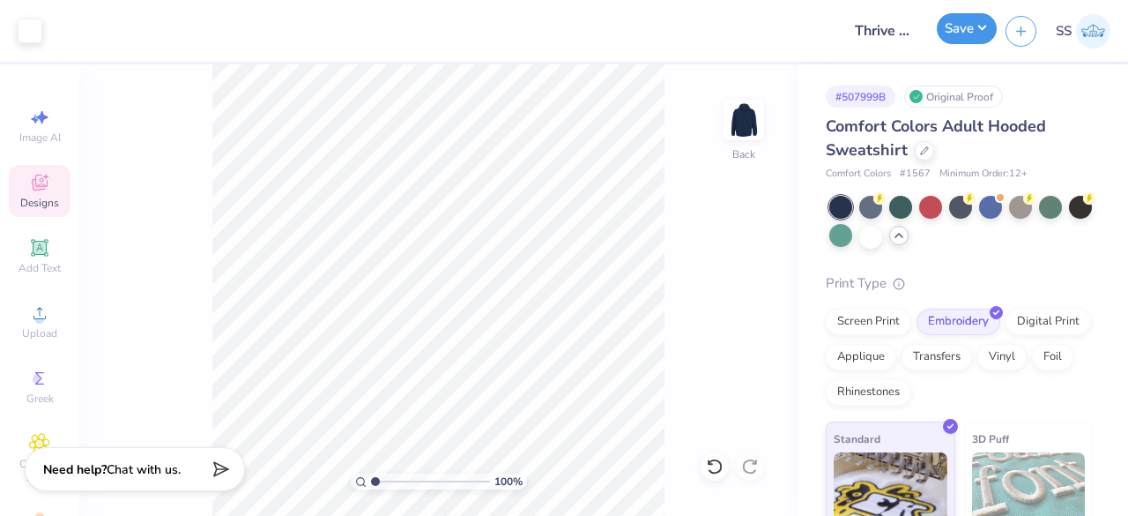
click at [976, 36] on button "Save" at bounding box center [967, 28] width 60 height 31
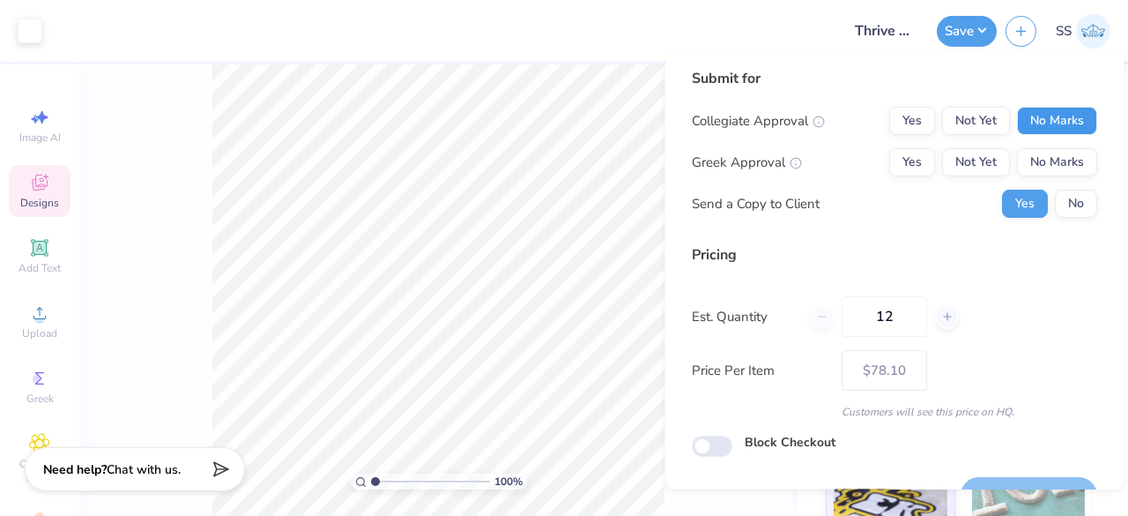
click at [1059, 125] on button "No Marks" at bounding box center [1057, 121] width 80 height 28
click at [1058, 156] on button "No Marks" at bounding box center [1057, 162] width 80 height 28
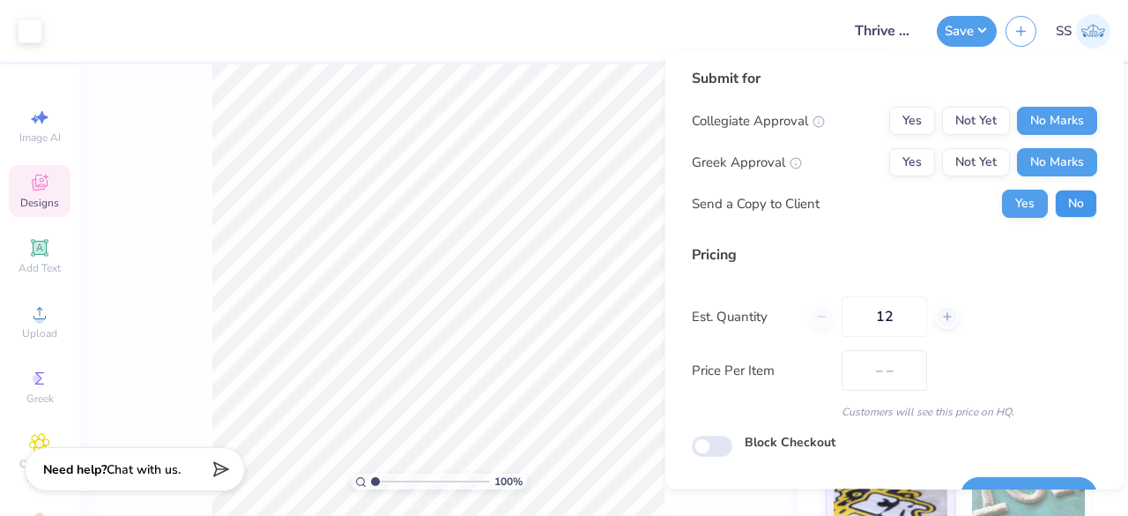
type input "$78.10"
click at [1067, 189] on button "No" at bounding box center [1076, 203] width 42 height 28
click at [904, 313] on input "12" at bounding box center [884, 316] width 85 height 41
type input "1"
type input "20"
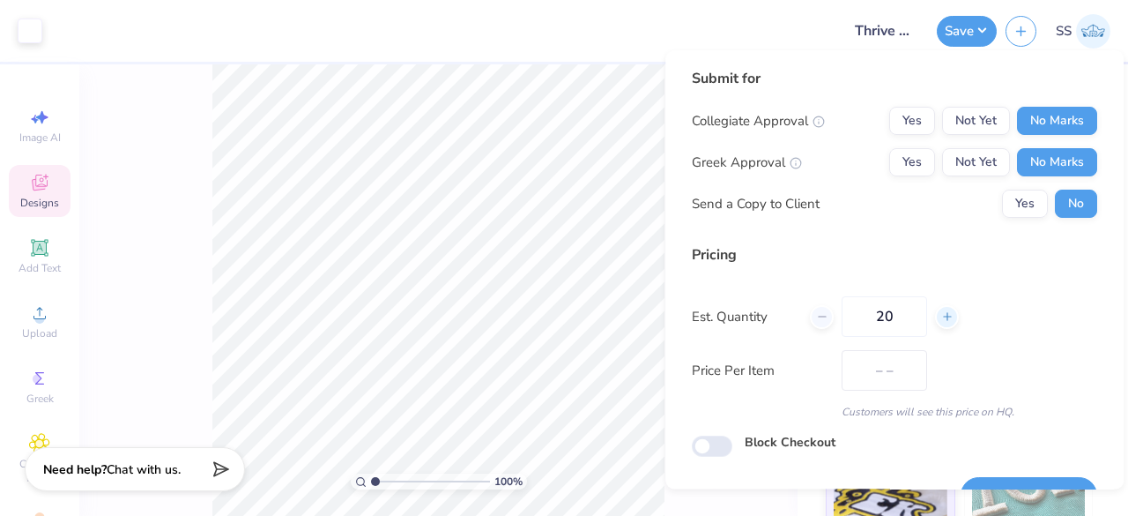
type input "$73.05"
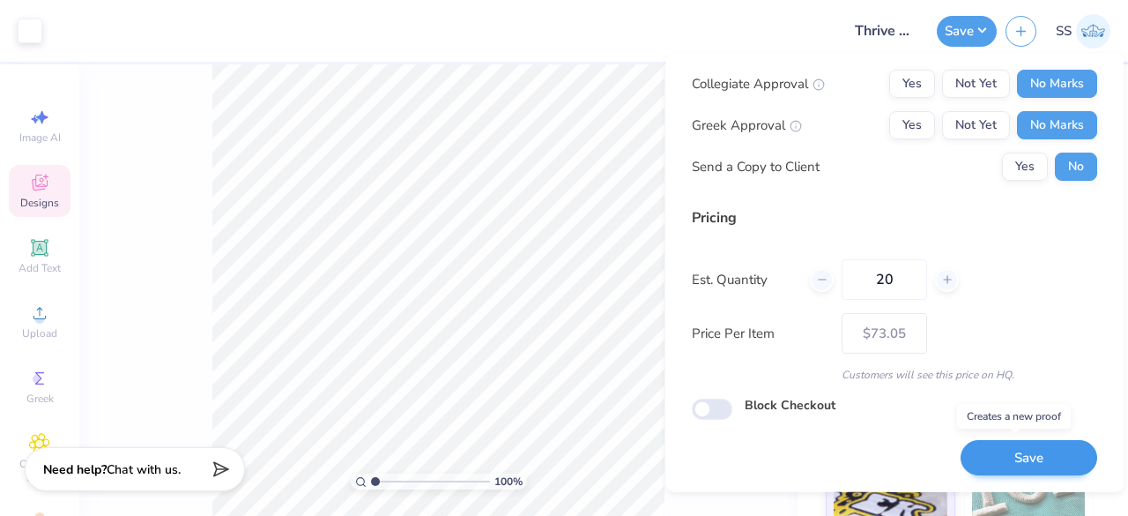
type input "20"
click at [1045, 452] on button "Save" at bounding box center [1029, 457] width 137 height 36
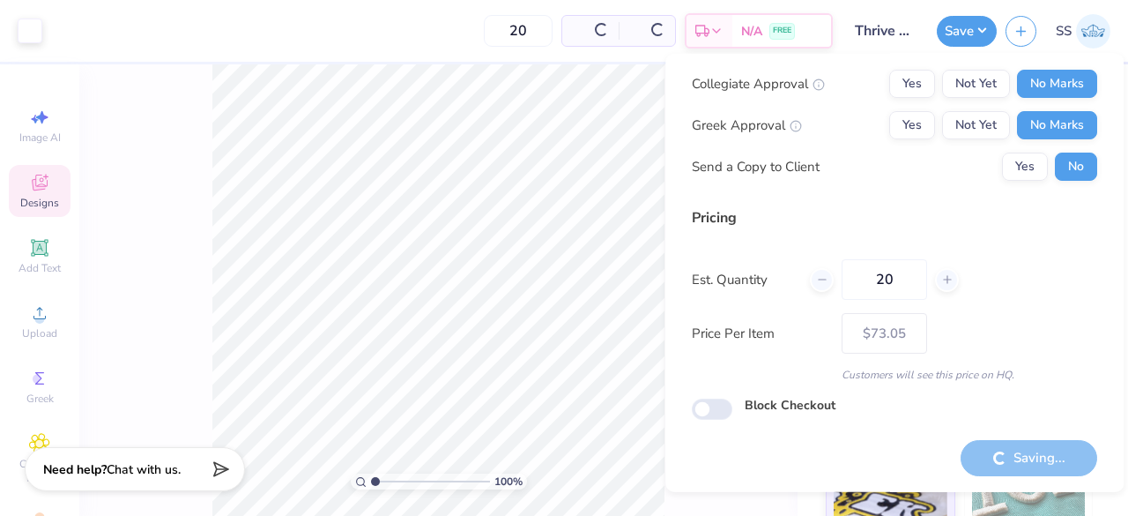
type input "– –"
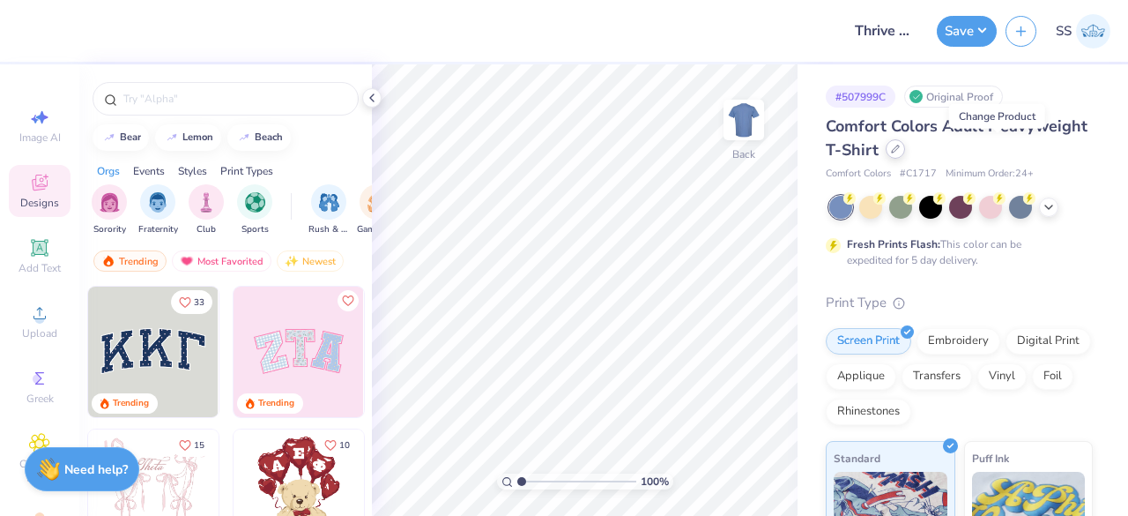
click at [900, 152] on icon at bounding box center [895, 149] width 9 height 9
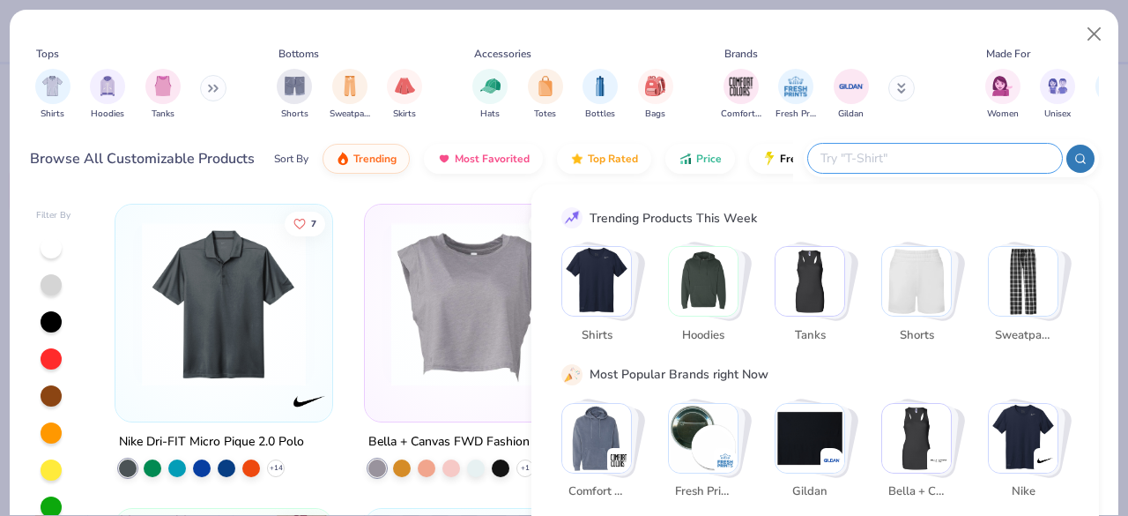
click at [950, 165] on input "text" at bounding box center [934, 158] width 231 height 20
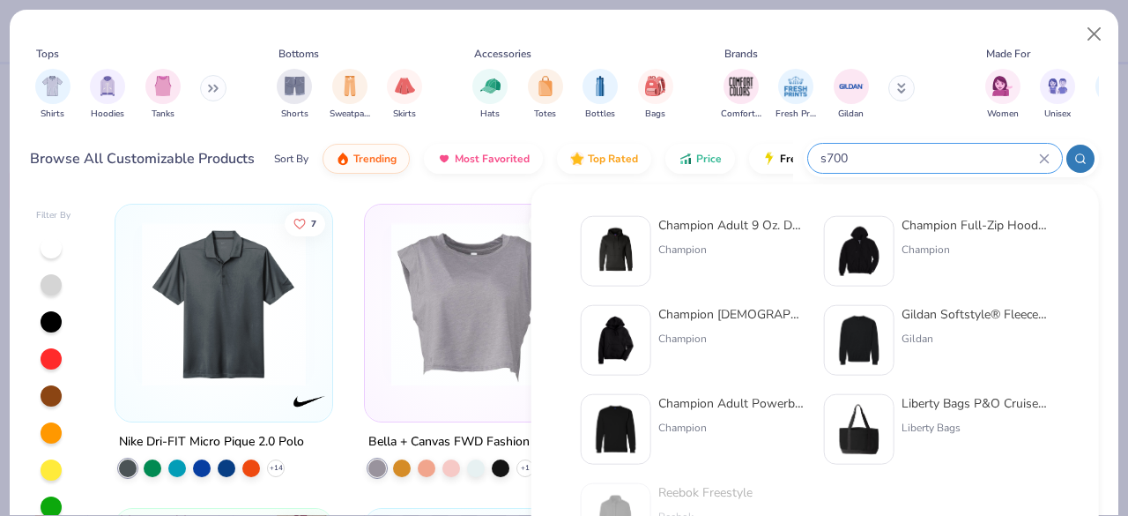
type input "s700"
click at [676, 238] on div "Champion Adult 9 Oz. Double Dry Eco Pullover Hood Champion" at bounding box center [732, 251] width 148 height 71
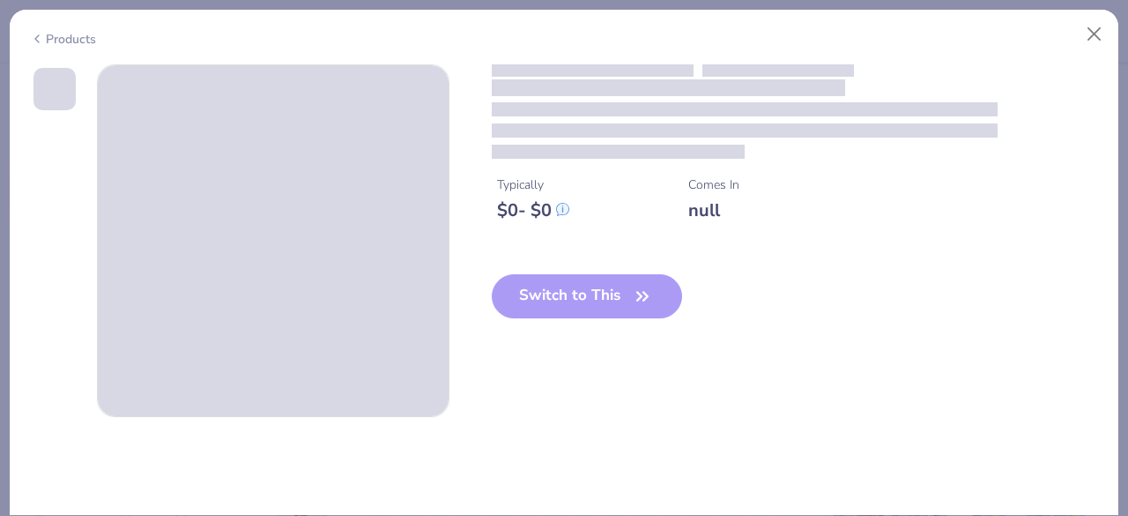
click at [555, 307] on div "Switch to This" at bounding box center [587, 310] width 191 height 72
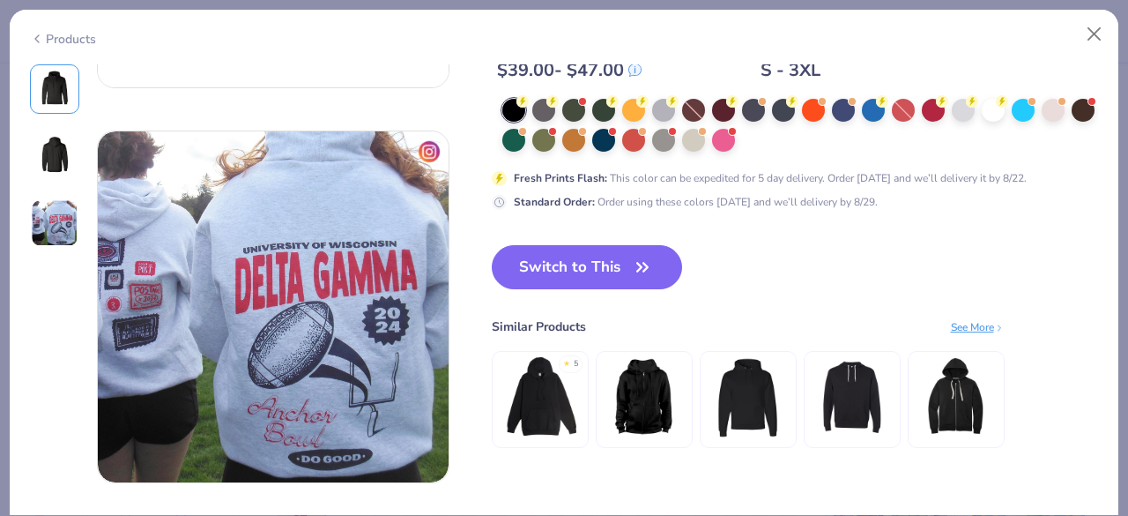
scroll to position [714, 0]
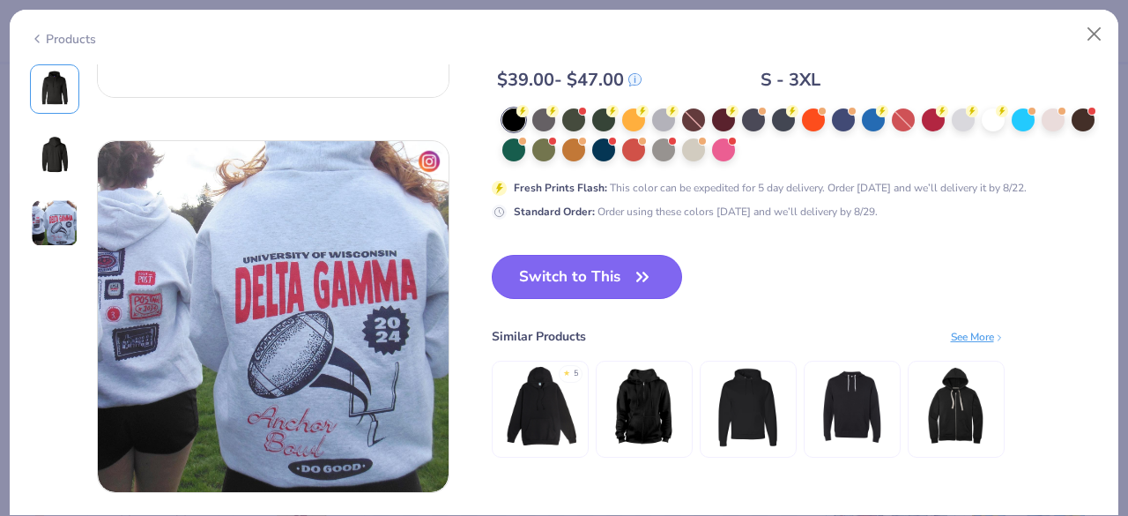
click at [603, 276] on button "Switch to This" at bounding box center [587, 277] width 191 height 44
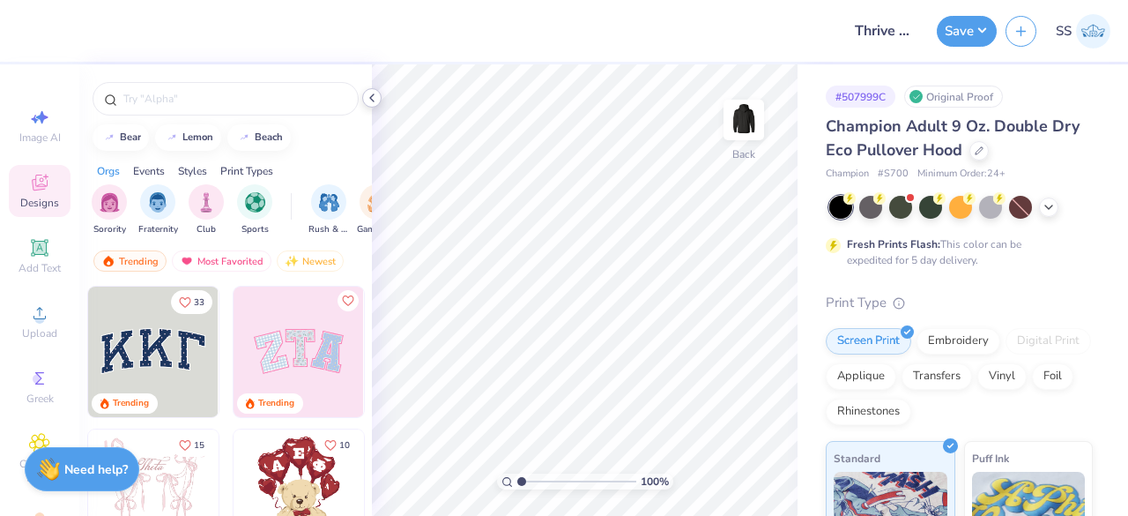
click at [369, 100] on icon at bounding box center [372, 98] width 14 height 14
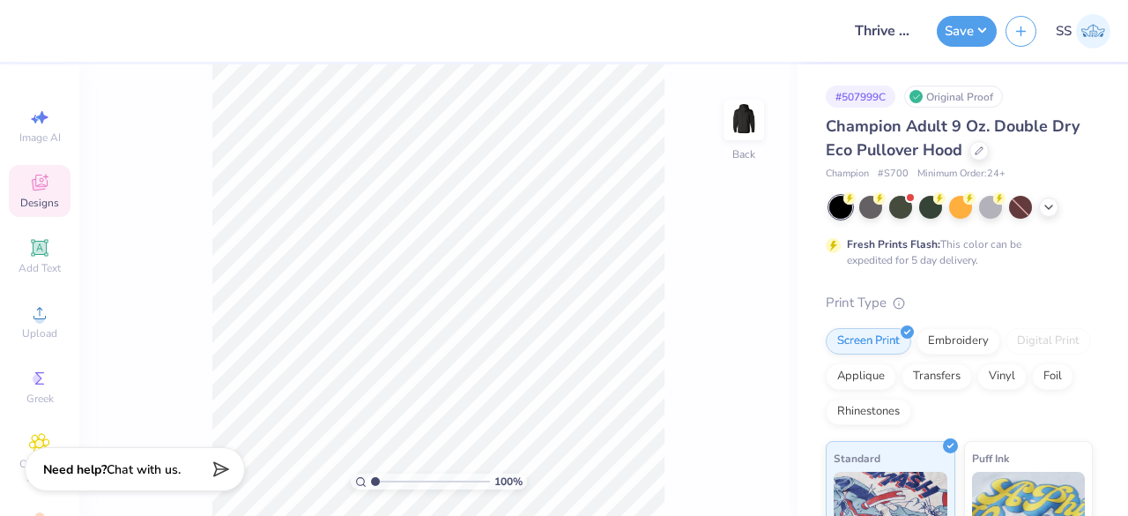
click at [37, 316] on icon at bounding box center [39, 312] width 21 height 21
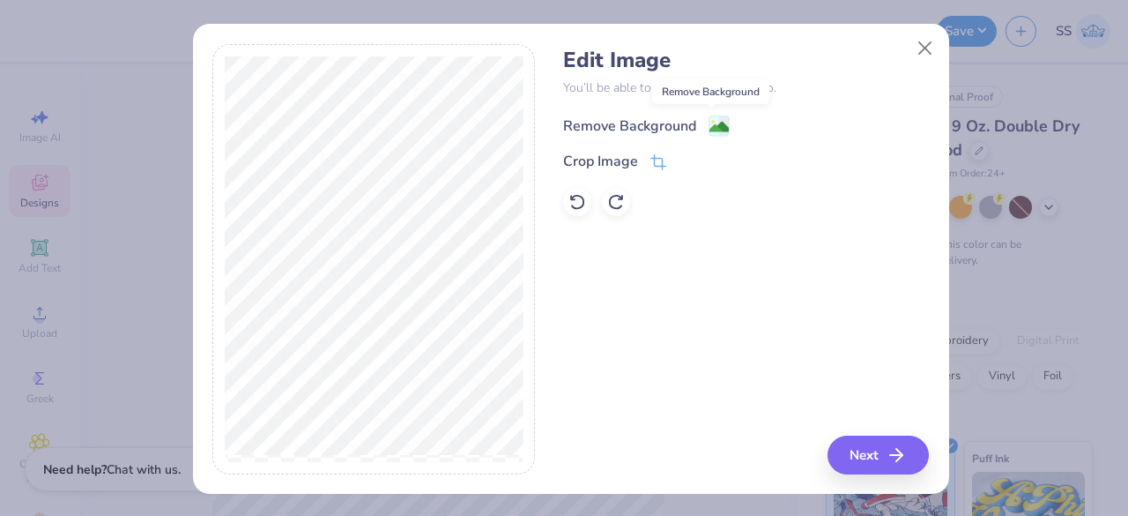
click at [713, 123] on image at bounding box center [718, 126] width 19 height 19
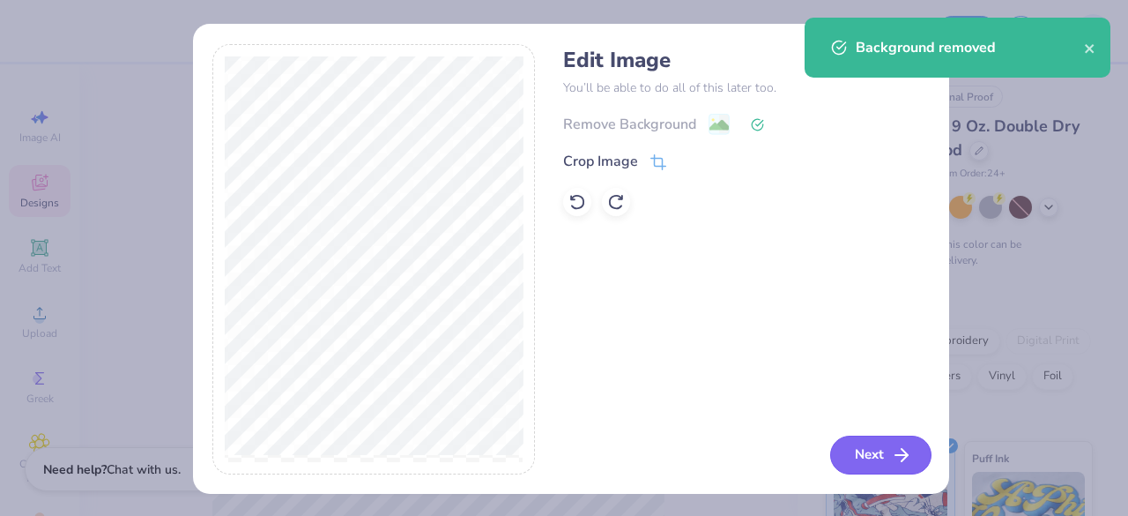
click at [839, 445] on button "Next" at bounding box center [880, 454] width 101 height 39
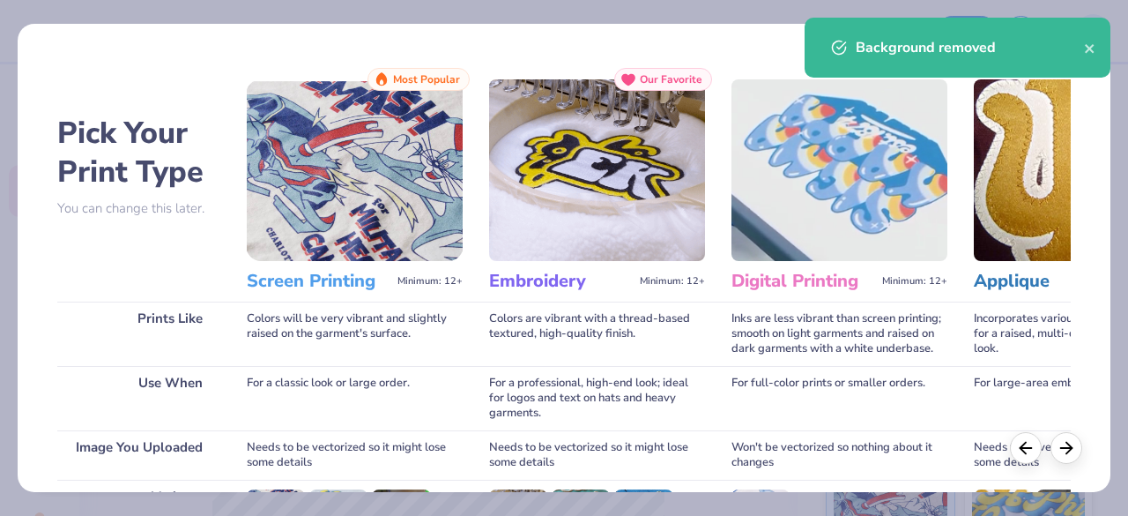
scroll to position [274, 0]
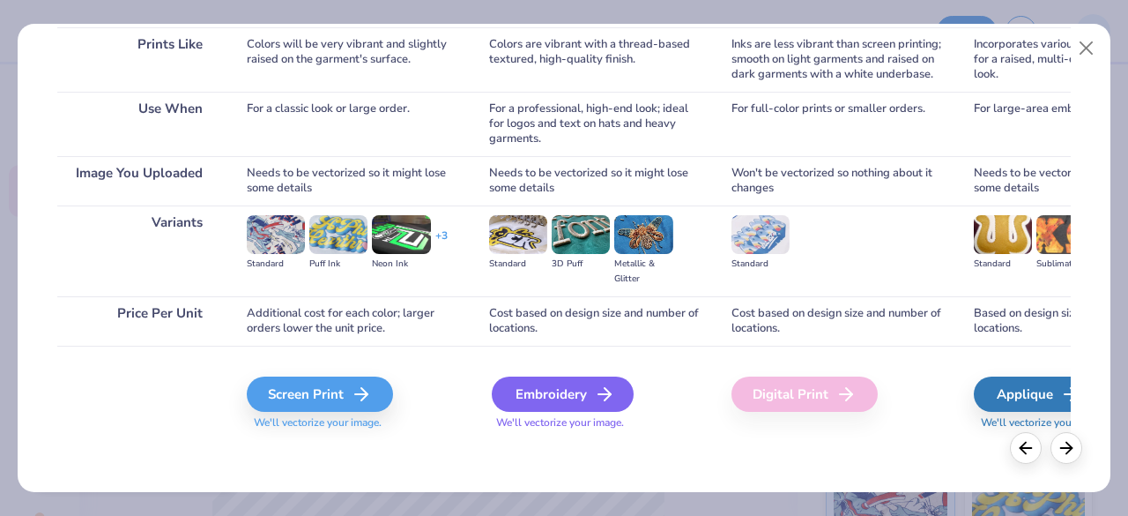
click at [566, 389] on div "Embroidery" at bounding box center [563, 393] width 142 height 35
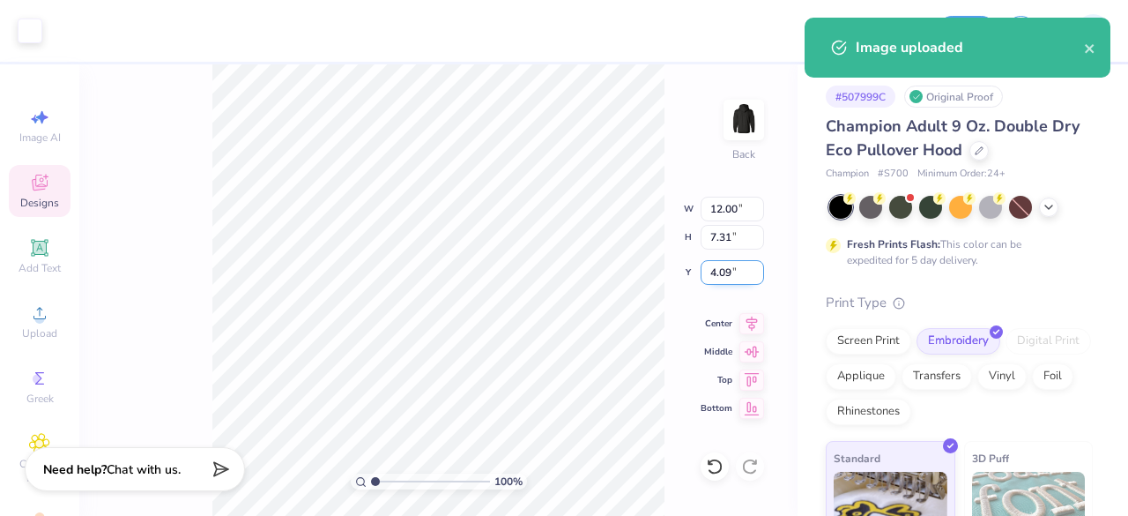
drag, startPoint x: 742, startPoint y: 274, endPoint x: 704, endPoint y: 274, distance: 37.9
click at [704, 274] on input "4.09" at bounding box center [732, 272] width 63 height 25
type input "3.00"
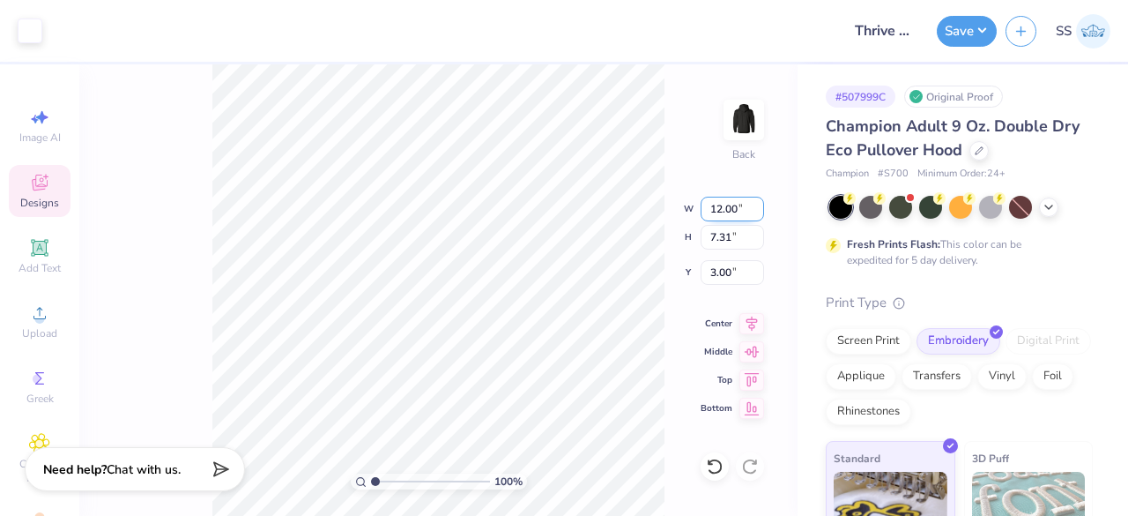
drag, startPoint x: 748, startPoint y: 209, endPoint x: 701, endPoint y: 212, distance: 47.7
drag, startPoint x: 701, startPoint y: 212, endPoint x: 717, endPoint y: 187, distance: 30.6
click at [717, 187] on div "100 % Back W 12.00 12.00 " H 7.31 7.31 " Y 3.00 3.00 " Center Middle Top Bottom" at bounding box center [438, 289] width 718 height 451
click at [735, 210] on input "12.00" at bounding box center [732, 209] width 63 height 25
drag, startPoint x: 742, startPoint y: 208, endPoint x: 702, endPoint y: 213, distance: 40.9
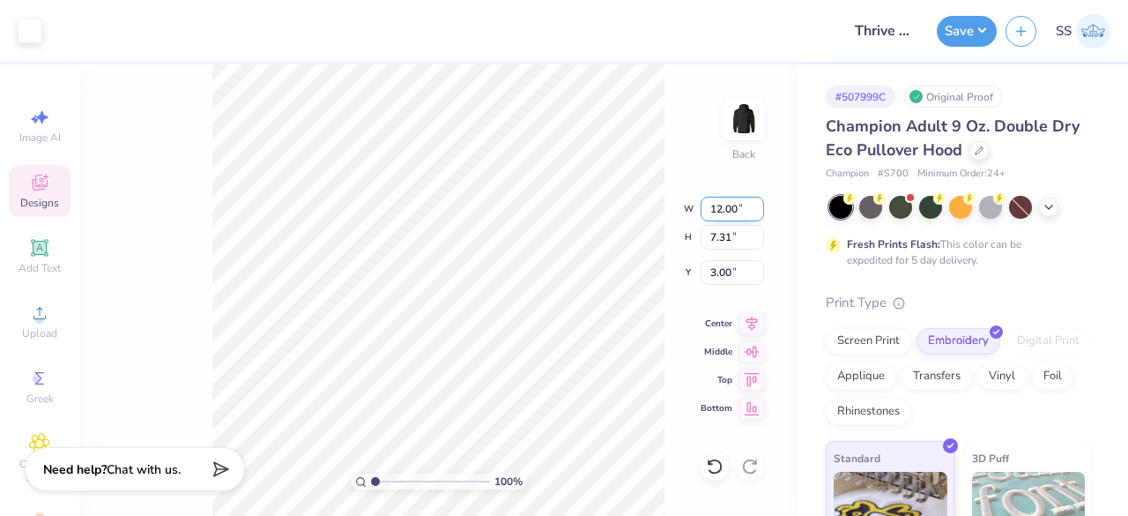
click at [702, 213] on input "12.00" at bounding box center [732, 209] width 63 height 25
type input "4.00"
type input "2.44"
drag, startPoint x: 736, startPoint y: 260, endPoint x: 705, endPoint y: 271, distance: 32.6
click at [705, 271] on input "5.44" at bounding box center [732, 272] width 63 height 25
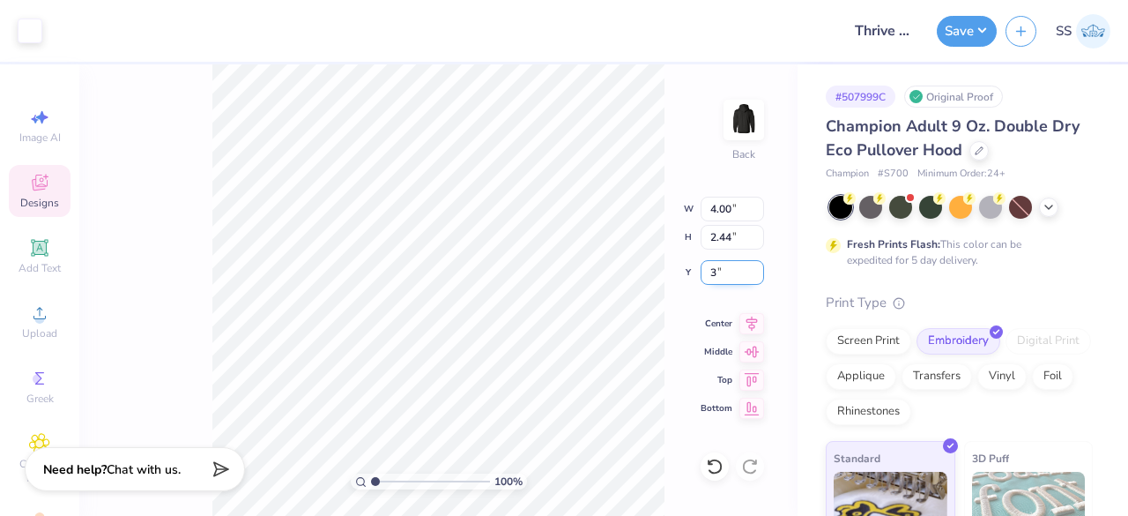
type input "3.00"
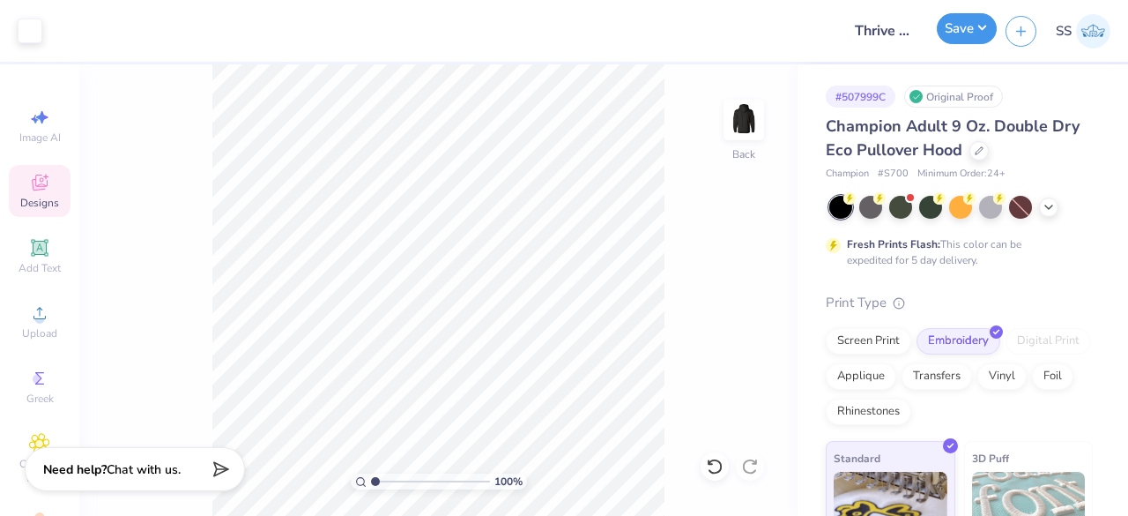
click at [982, 39] on button "Save" at bounding box center [967, 28] width 60 height 31
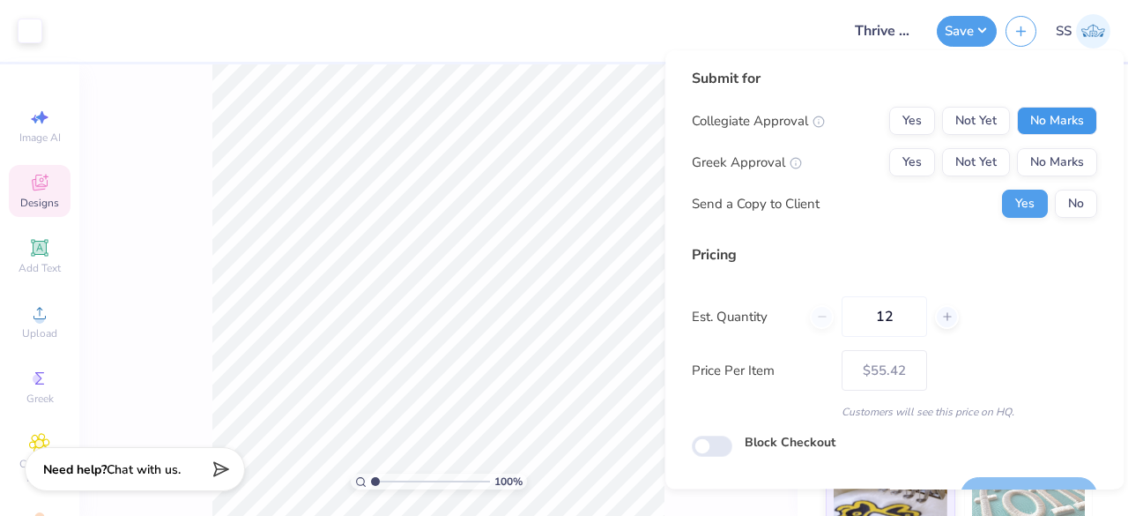
click at [1028, 133] on button "No Marks" at bounding box center [1057, 121] width 80 height 28
click at [1040, 150] on button "No Marks" at bounding box center [1057, 162] width 80 height 28
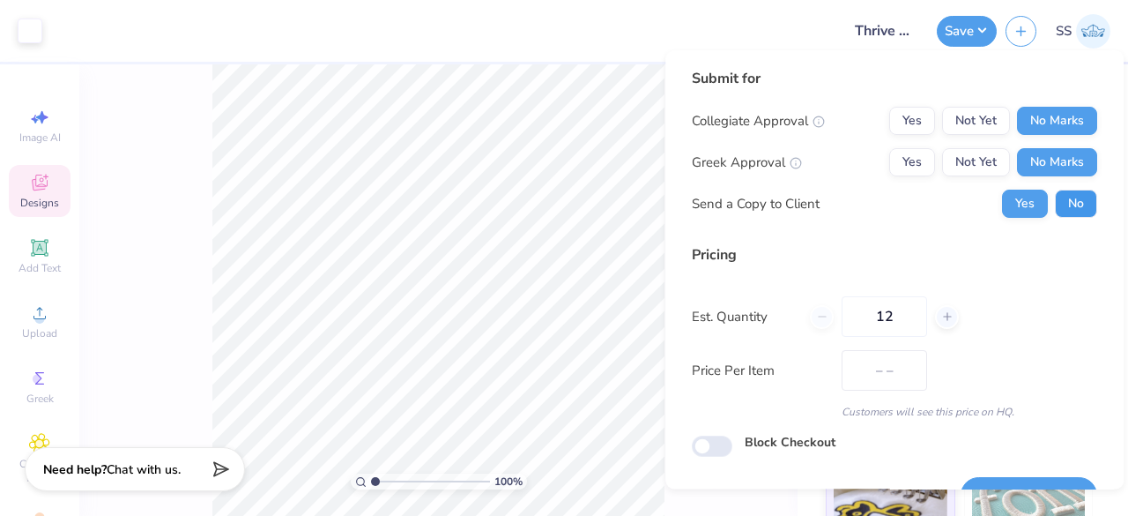
type input "$55.42"
click at [1063, 197] on button "No" at bounding box center [1076, 203] width 42 height 28
click at [902, 315] on input "12" at bounding box center [884, 316] width 85 height 41
type input "1"
type input "20"
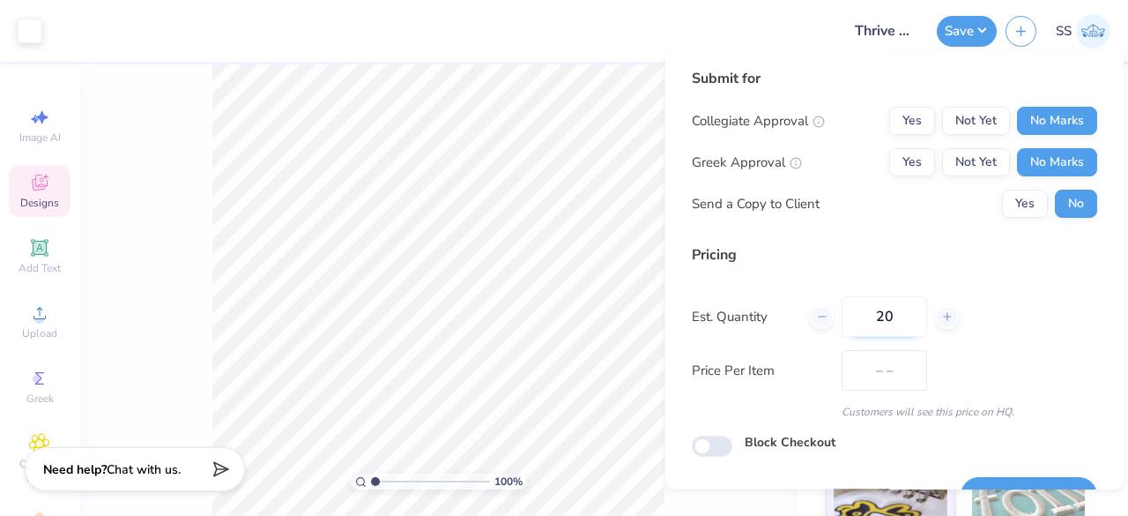
type input "$49.99"
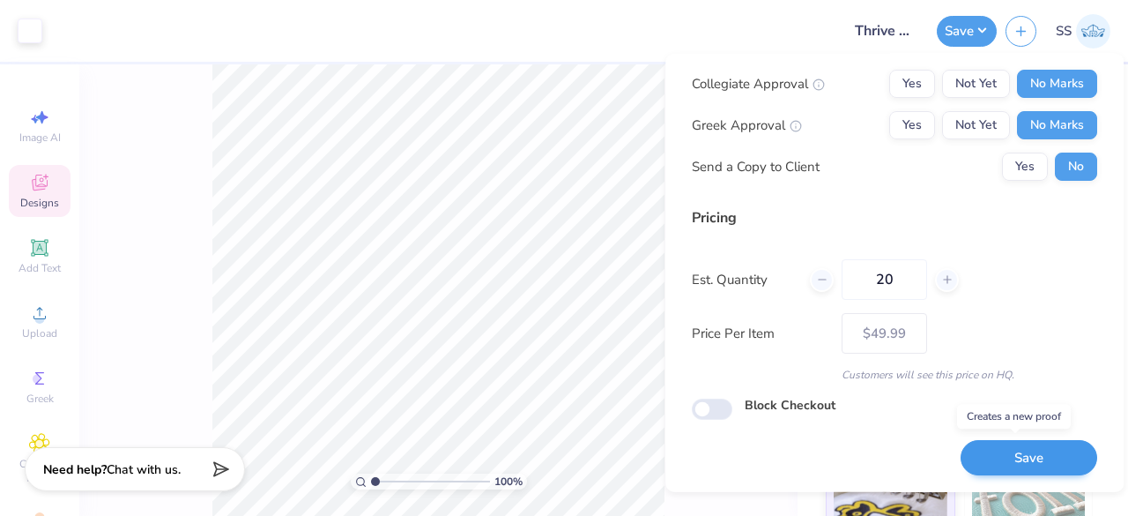
type input "20"
click at [1020, 455] on button "Save" at bounding box center [1029, 457] width 137 height 36
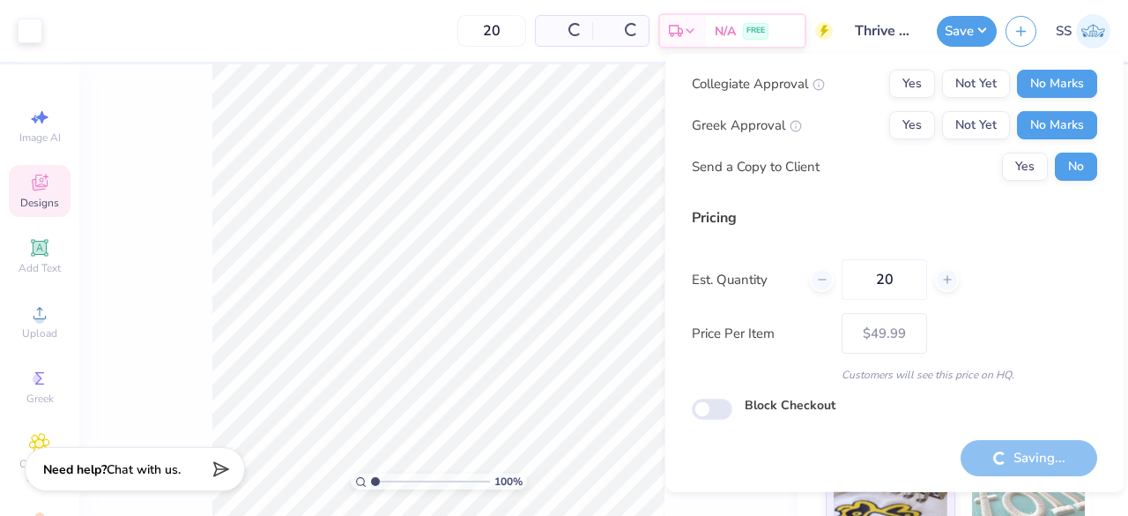
type input "– –"
